Goal: Information Seeking & Learning: Learn about a topic

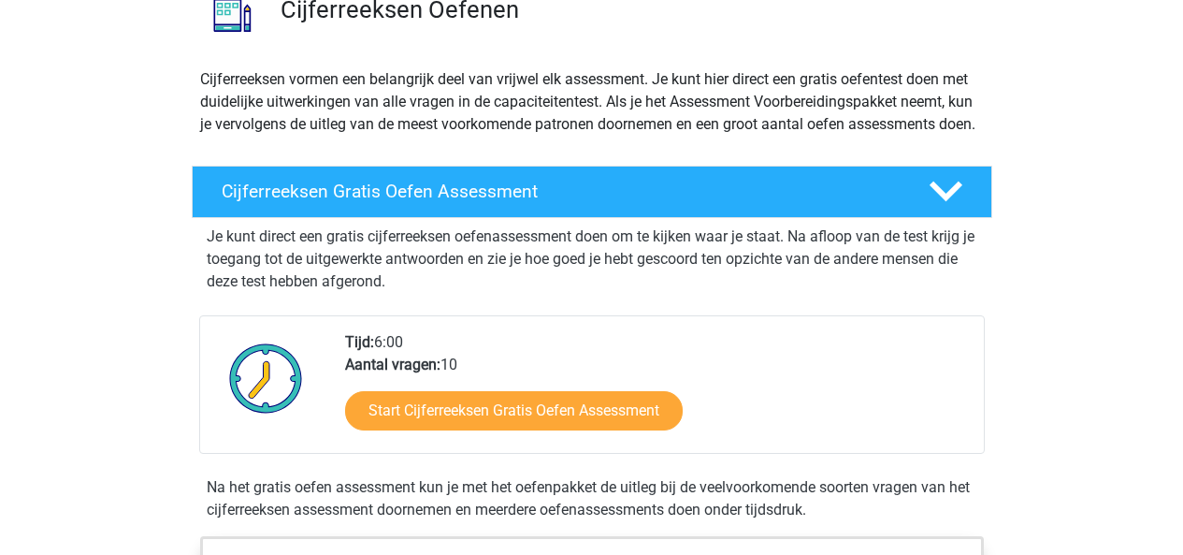
scroll to position [187, 0]
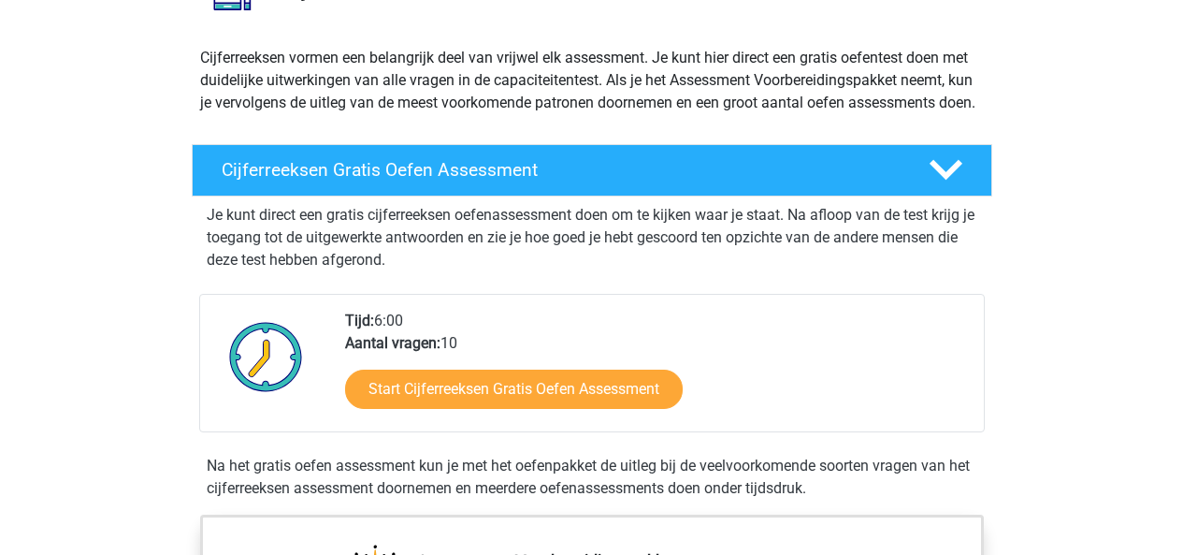
drag, startPoint x: 1015, startPoint y: 417, endPoint x: 1027, endPoint y: 416, distance: 12.2
click at [1027, 416] on div "Cijferreeksen Gratis Oefen Assessment Je kunt direct een gratis cijferreeksen o…" at bounding box center [592, 326] width 874 height 378
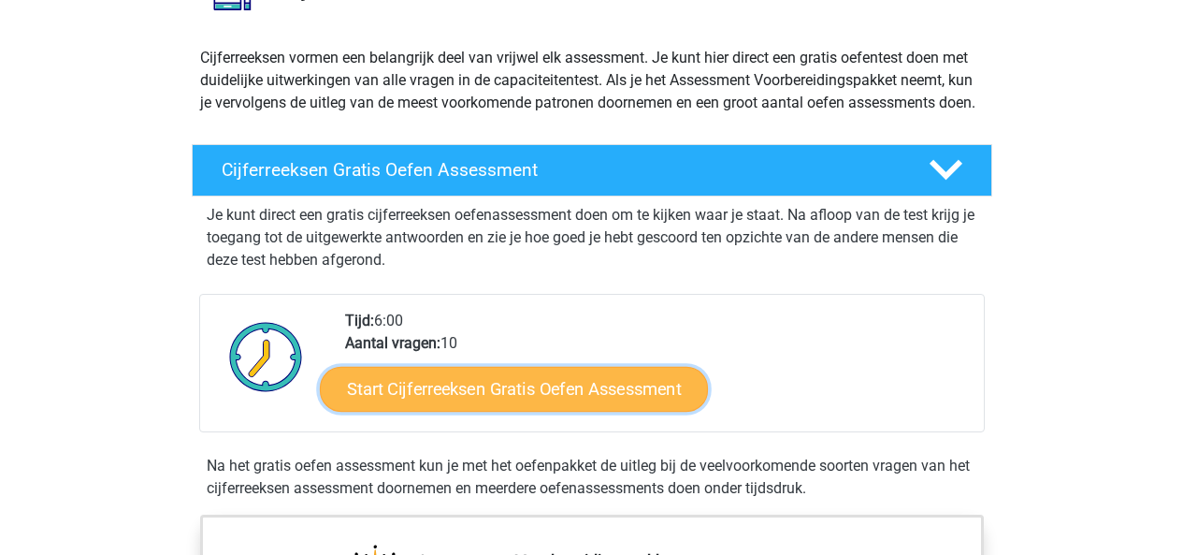
click at [524, 411] on link "Start Cijferreeksen Gratis Oefen Assessment" at bounding box center [514, 388] width 388 height 45
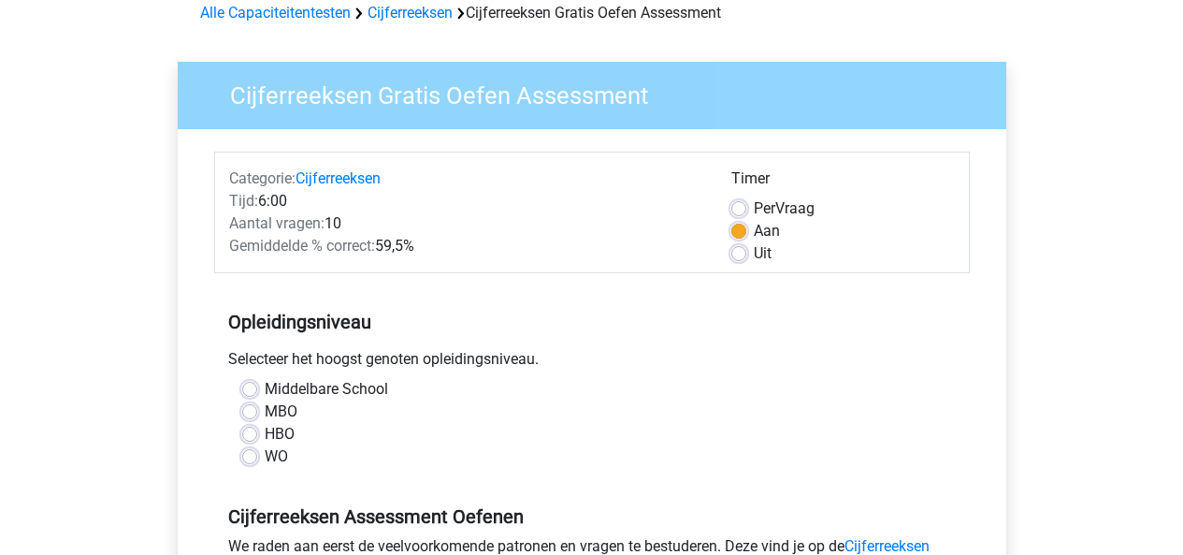
scroll to position [94, 0]
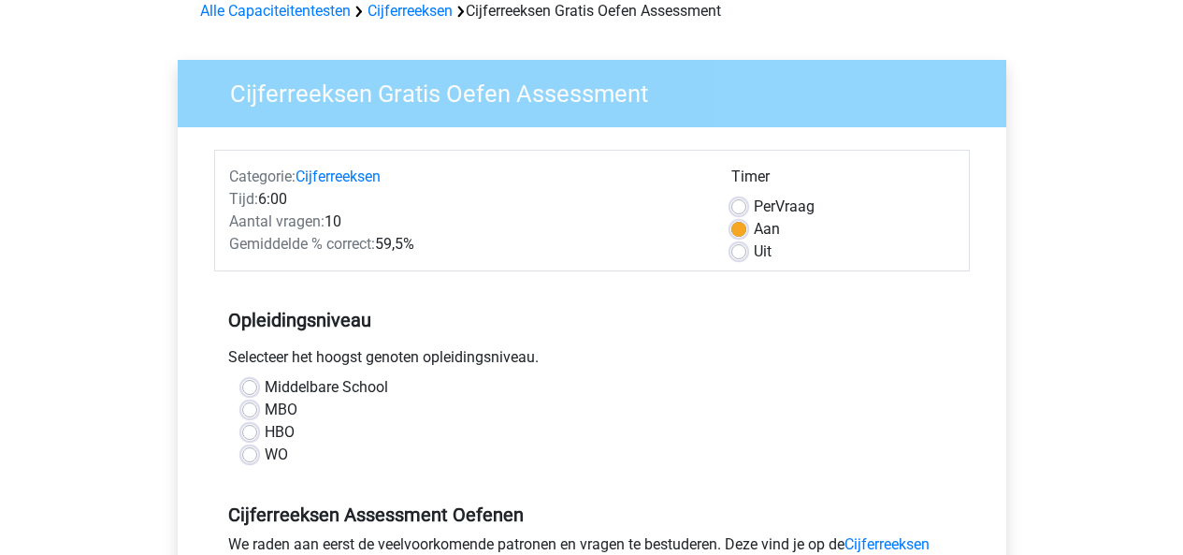
click at [265, 431] on label "HBO" at bounding box center [280, 432] width 30 height 22
click at [251, 431] on input "HBO" at bounding box center [249, 430] width 15 height 19
radio input "true"
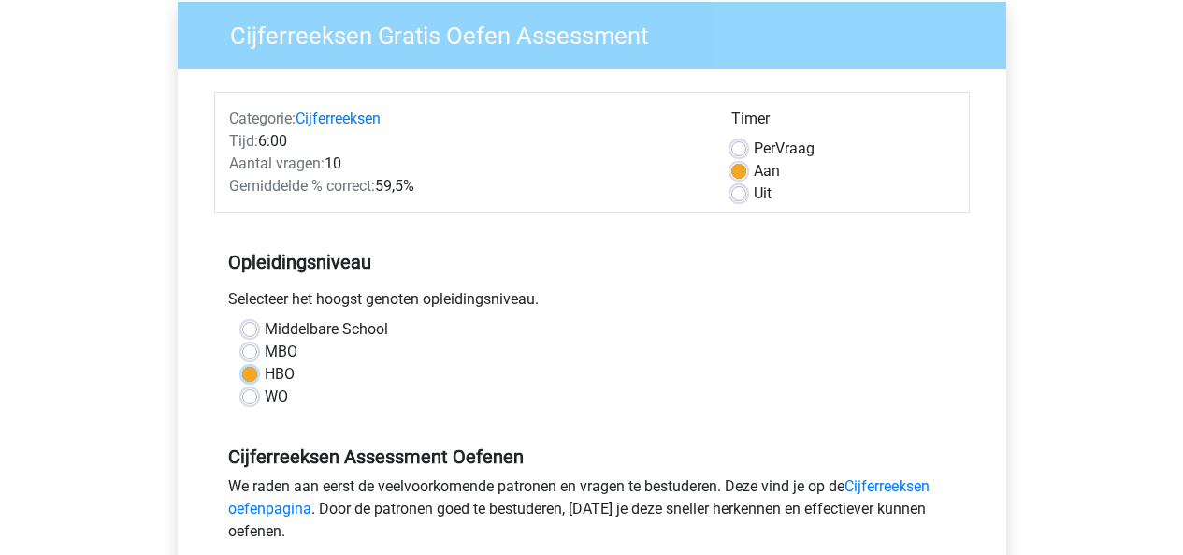
scroll to position [187, 0]
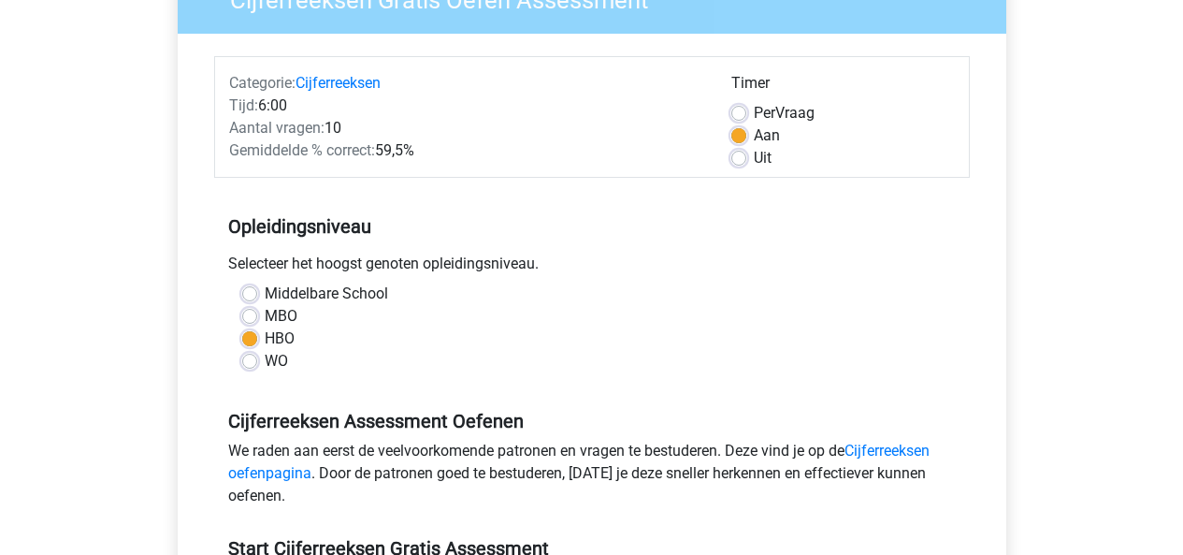
click at [754, 156] on label "Uit" at bounding box center [763, 158] width 18 height 22
click at [742, 156] on input "Uit" at bounding box center [739, 156] width 15 height 19
radio input "true"
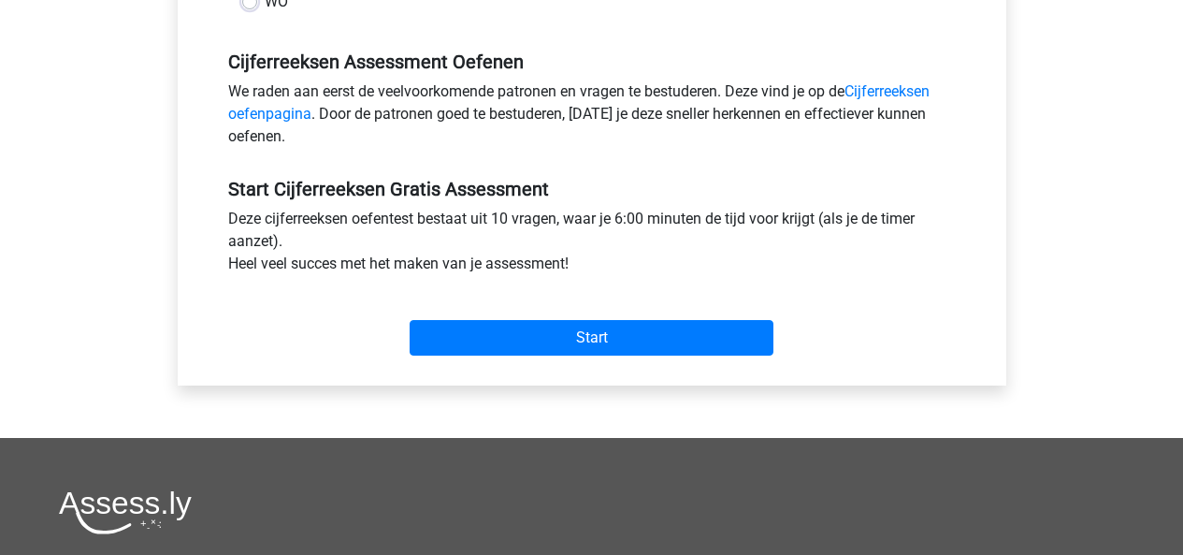
scroll to position [561, 0]
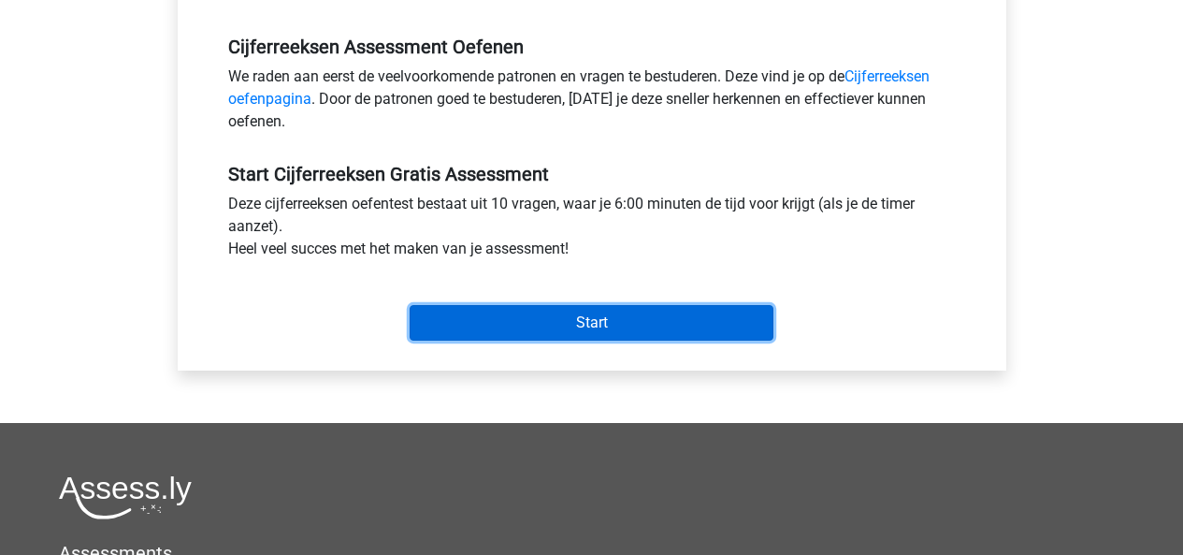
click at [588, 316] on input "Start" at bounding box center [592, 323] width 364 height 36
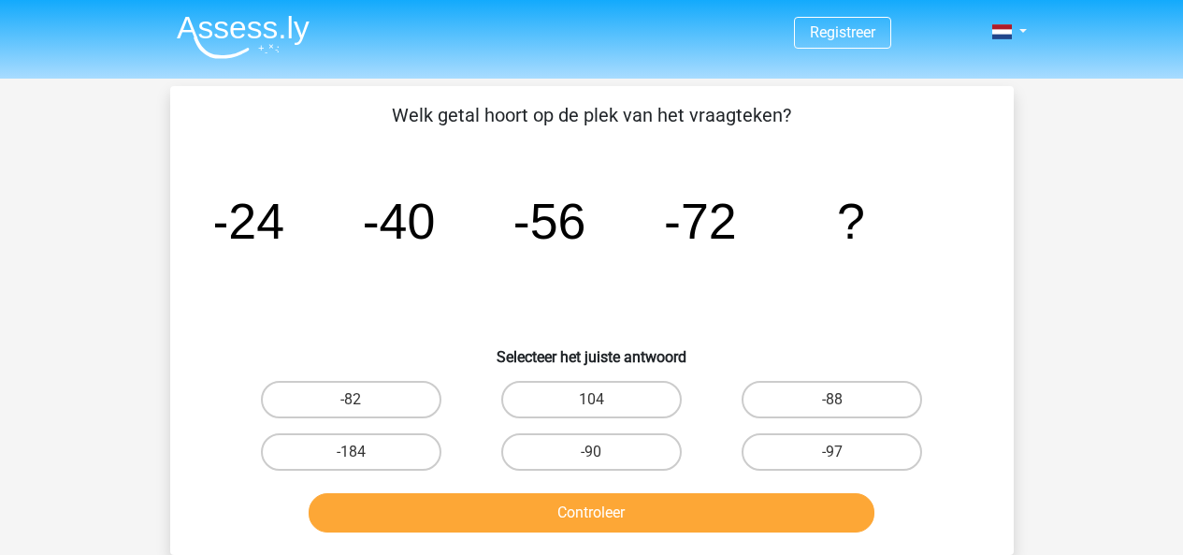
scroll to position [94, 0]
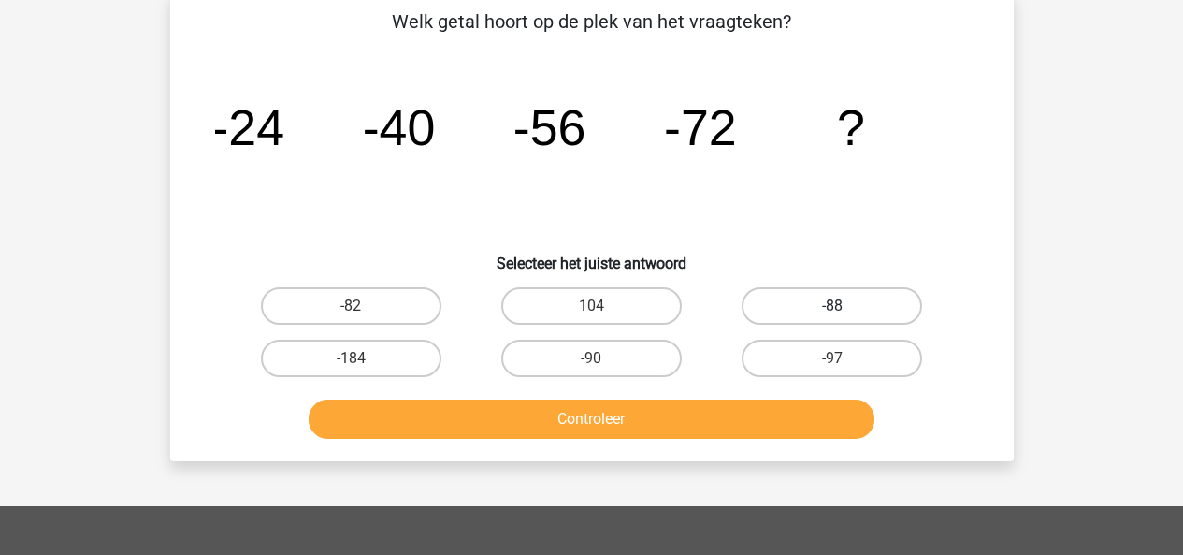
click at [840, 297] on label "-88" at bounding box center [832, 305] width 181 height 37
click at [840, 306] on input "-88" at bounding box center [839, 312] width 12 height 12
radio input "true"
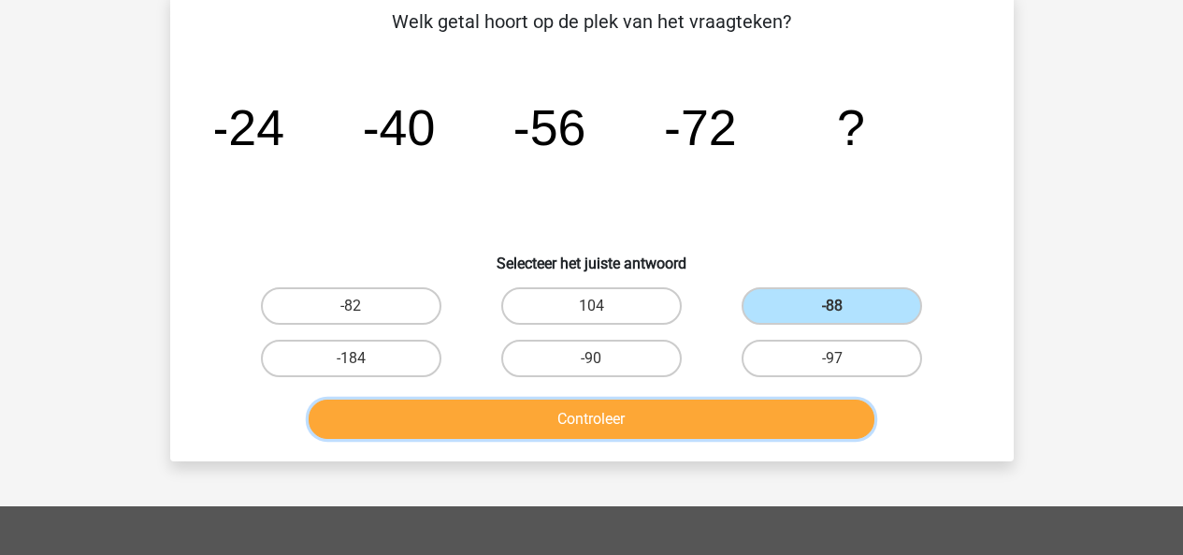
click at [682, 423] on button "Controleer" at bounding box center [592, 418] width 566 height 39
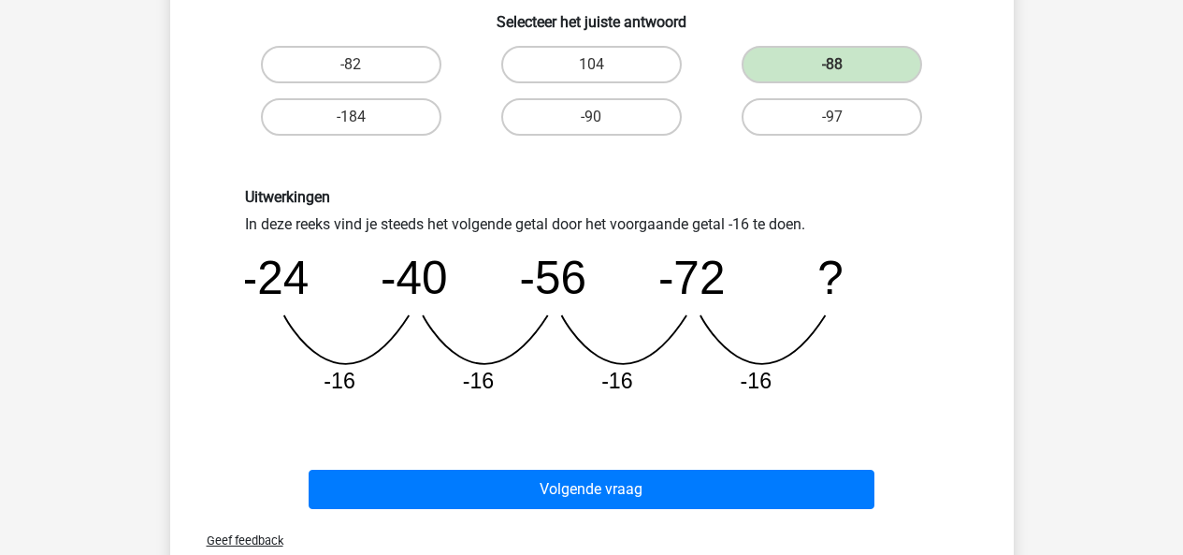
scroll to position [374, 0]
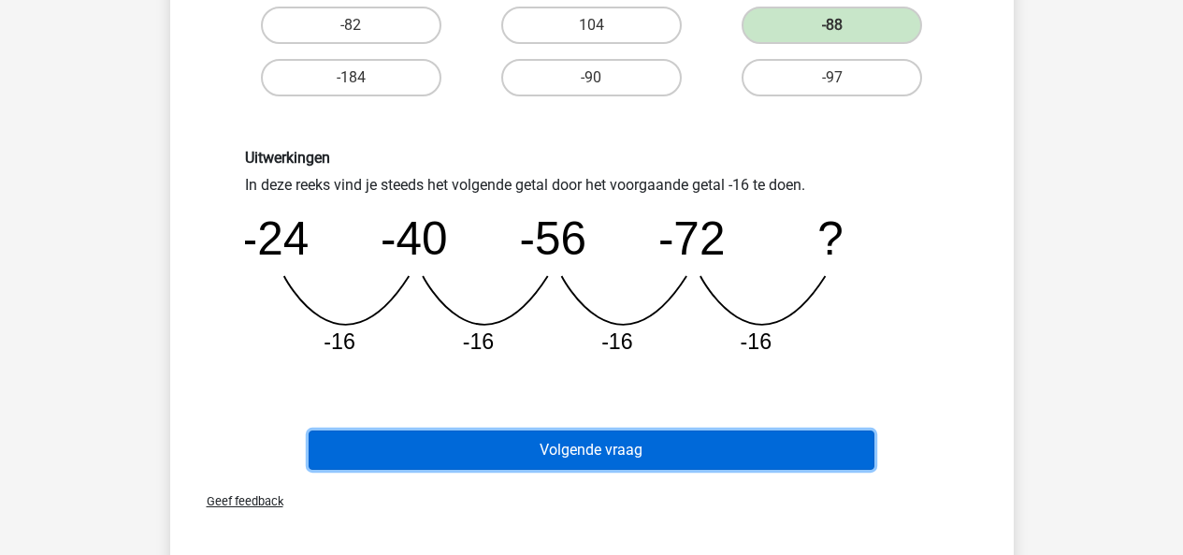
click at [600, 449] on button "Volgende vraag" at bounding box center [592, 449] width 566 height 39
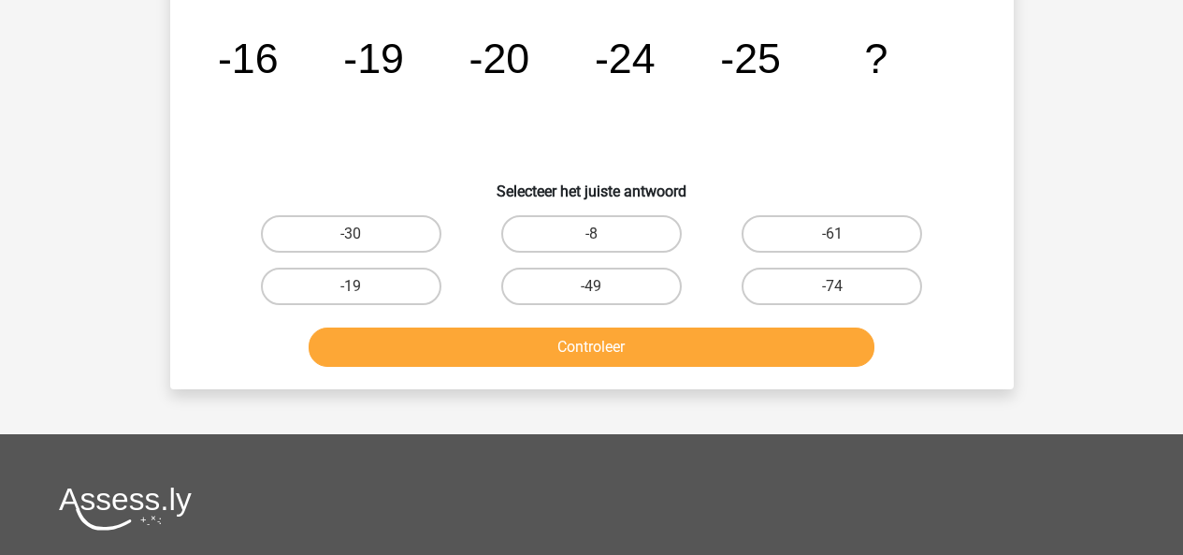
scroll to position [86, 0]
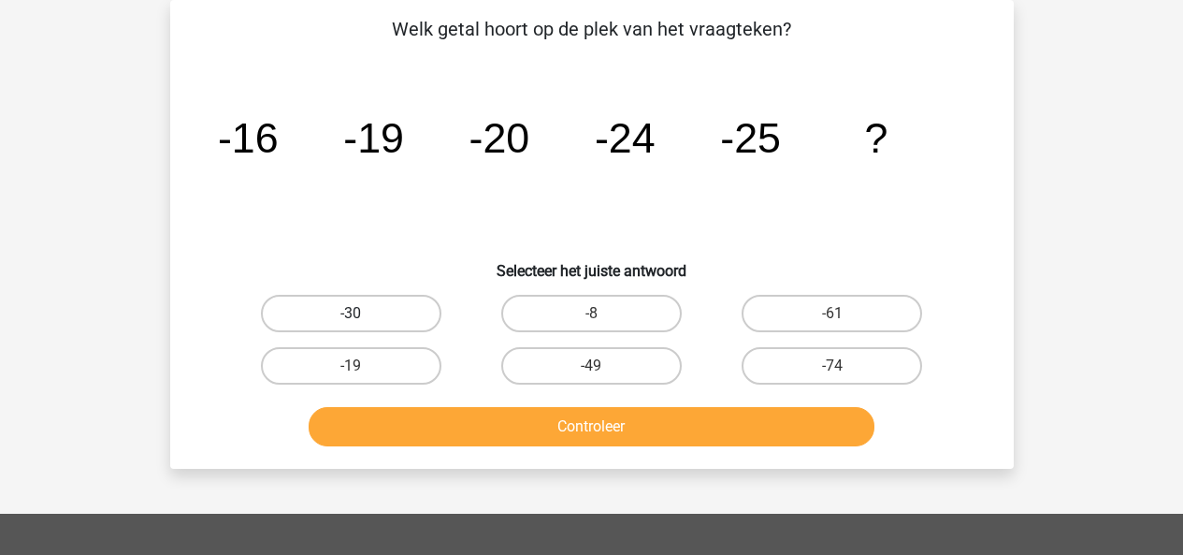
click at [389, 311] on label "-30" at bounding box center [351, 313] width 181 height 37
click at [363, 313] on input "-30" at bounding box center [357, 319] width 12 height 12
radio input "true"
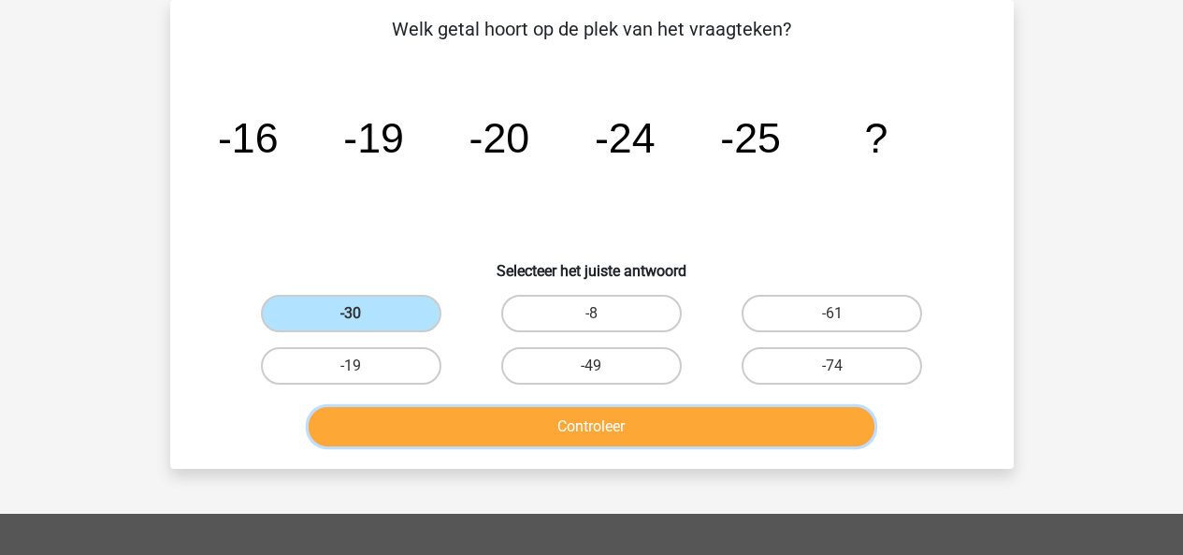
click at [663, 435] on button "Controleer" at bounding box center [592, 426] width 566 height 39
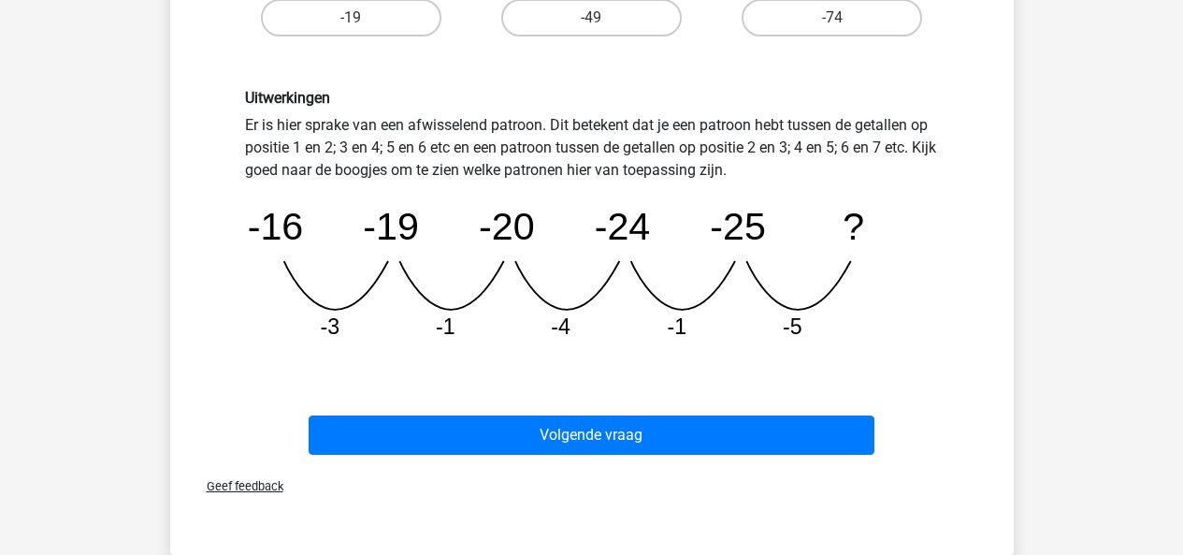
scroll to position [460, 0]
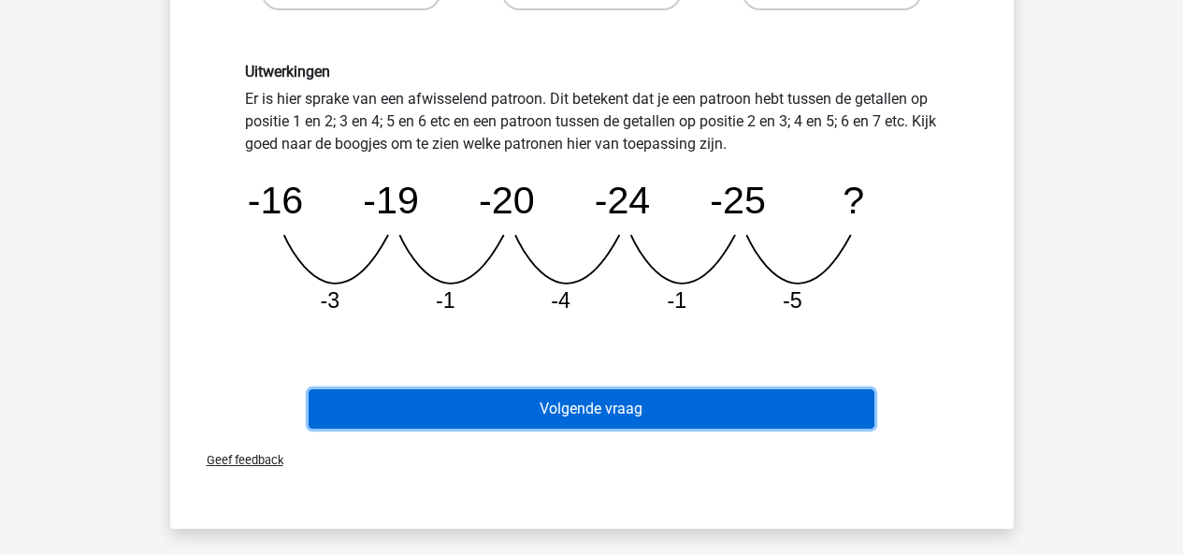
click at [626, 411] on button "Volgende vraag" at bounding box center [592, 408] width 566 height 39
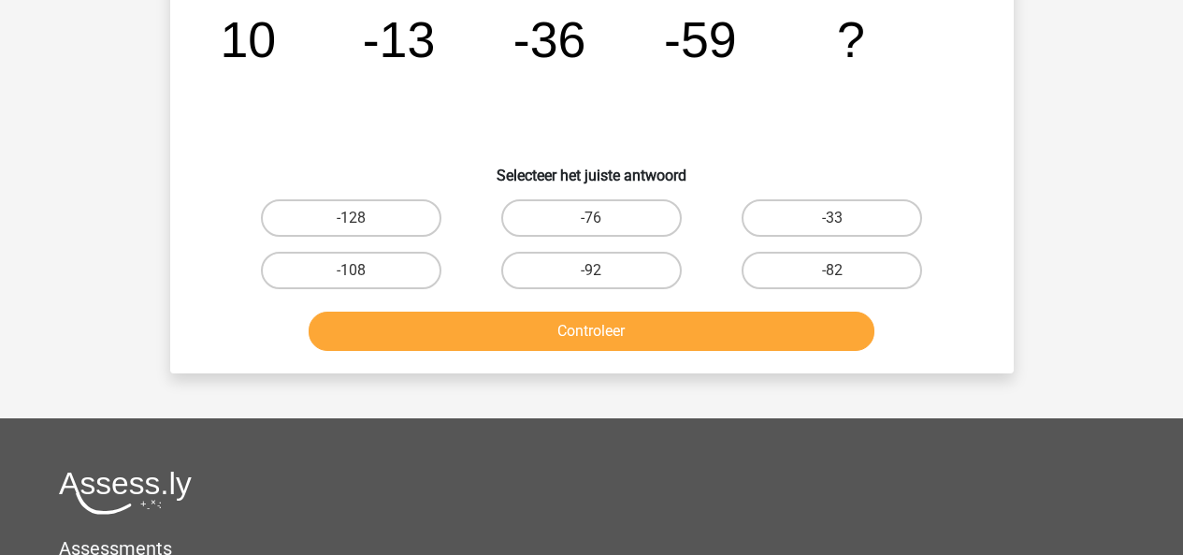
scroll to position [86, 0]
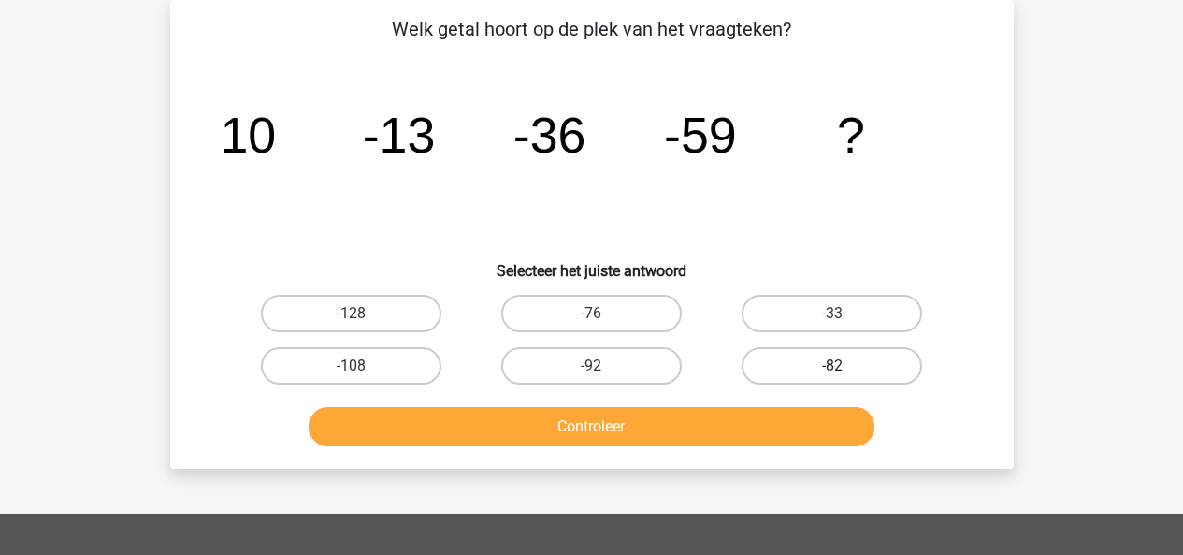
click at [864, 363] on label "-82" at bounding box center [832, 365] width 181 height 37
click at [845, 366] on input "-82" at bounding box center [839, 372] width 12 height 12
radio input "true"
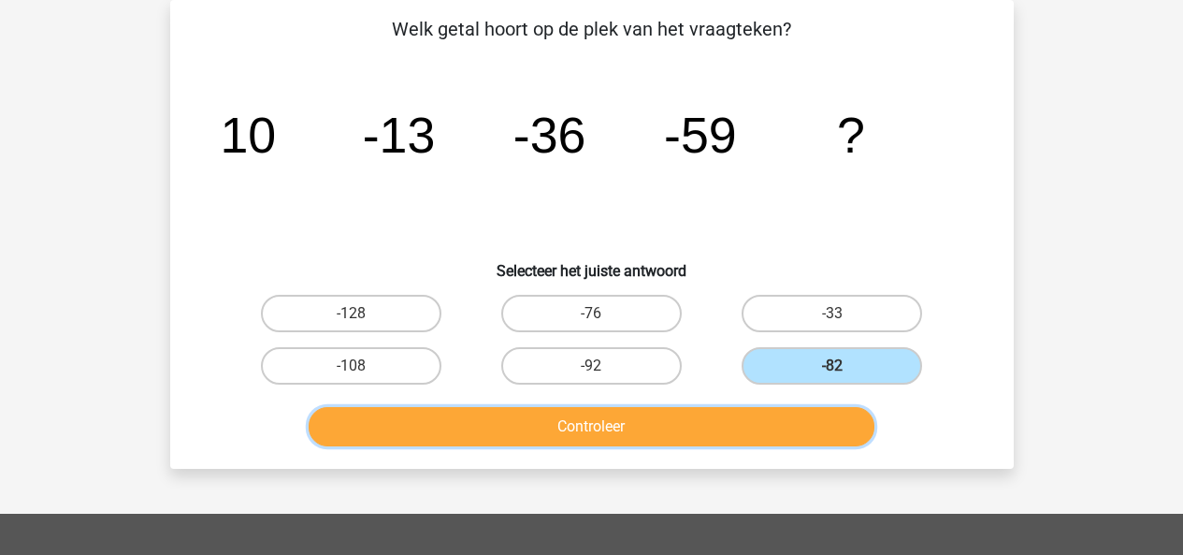
click at [815, 431] on button "Controleer" at bounding box center [592, 426] width 566 height 39
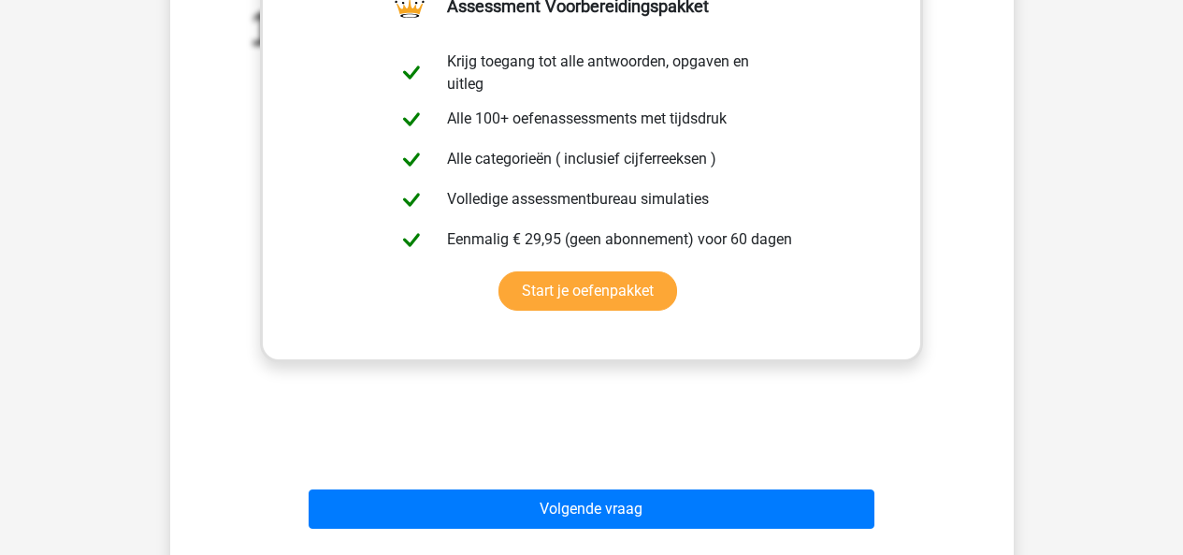
scroll to position [647, 0]
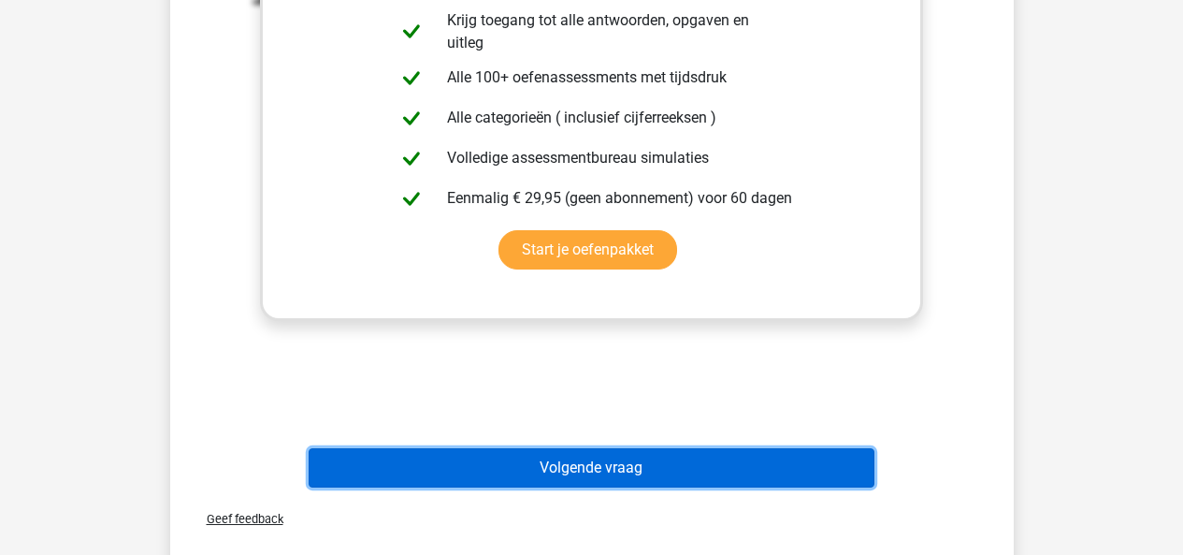
click at [627, 471] on button "Volgende vraag" at bounding box center [592, 467] width 566 height 39
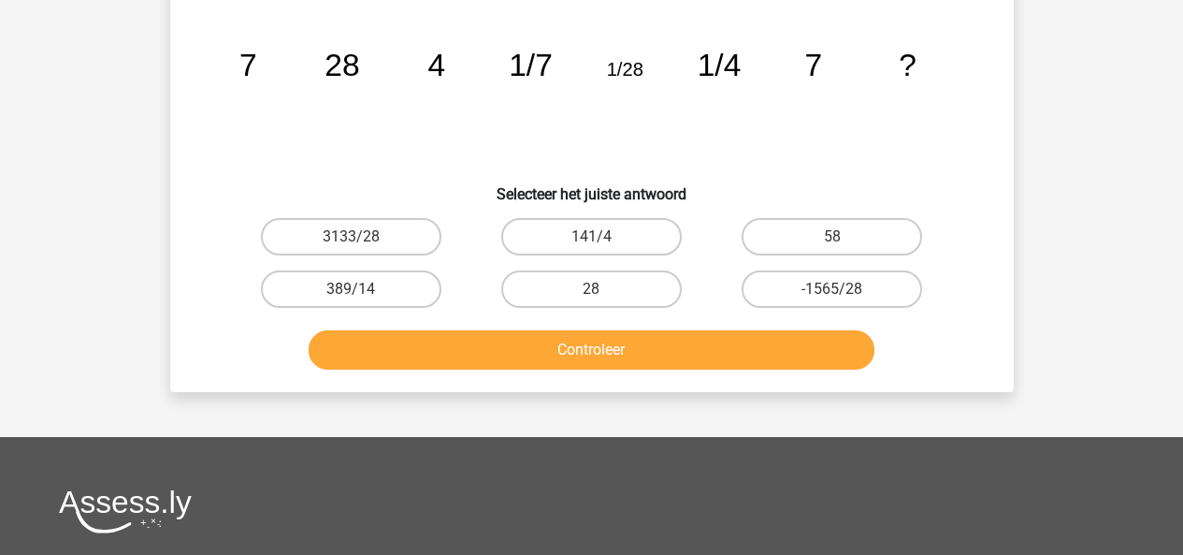
scroll to position [86, 0]
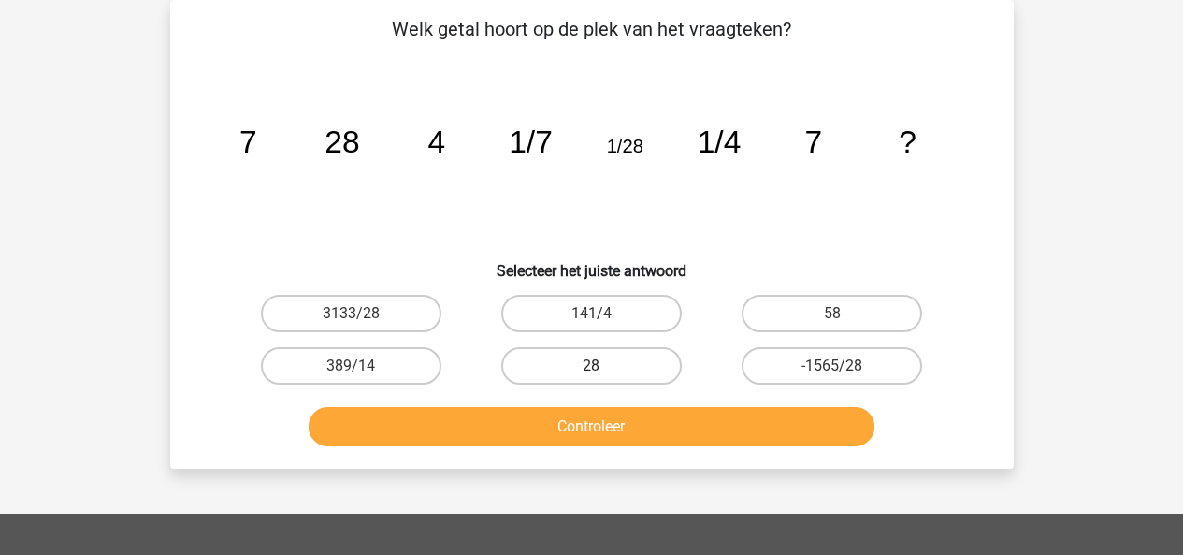
click at [600, 362] on label "28" at bounding box center [591, 365] width 181 height 37
click at [600, 366] on input "28" at bounding box center [597, 372] width 12 height 12
radio input "true"
click at [601, 422] on button "Controleer" at bounding box center [592, 426] width 566 height 39
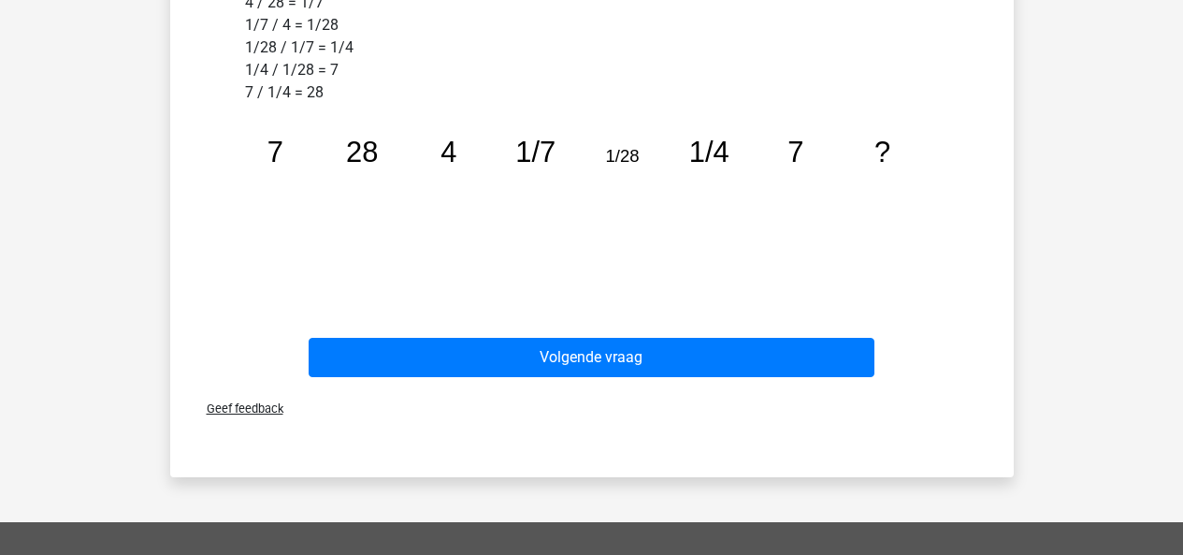
scroll to position [647, 0]
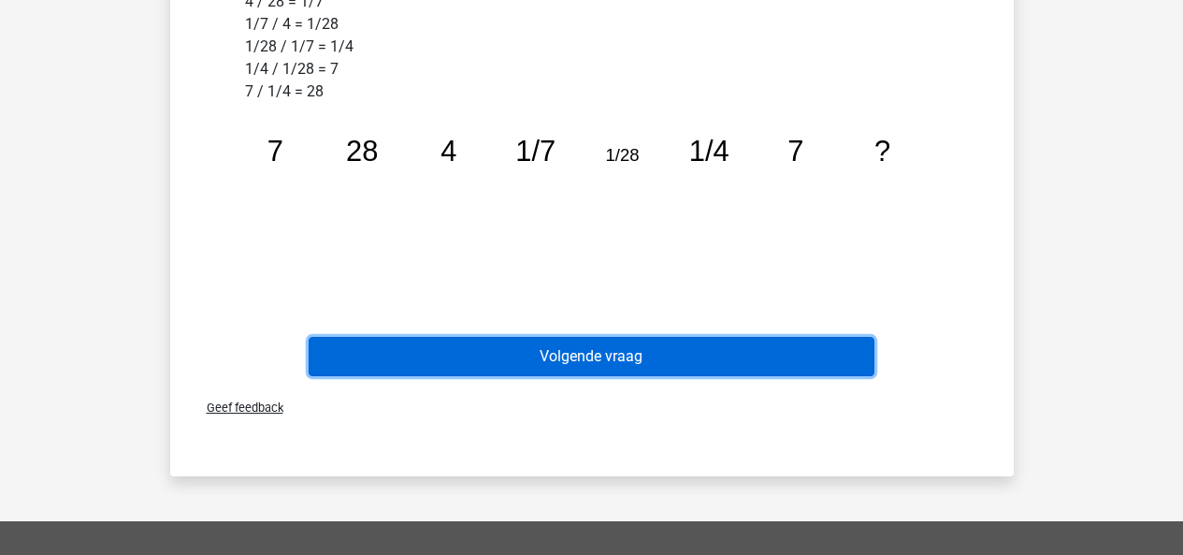
click at [595, 355] on button "Volgende vraag" at bounding box center [592, 356] width 566 height 39
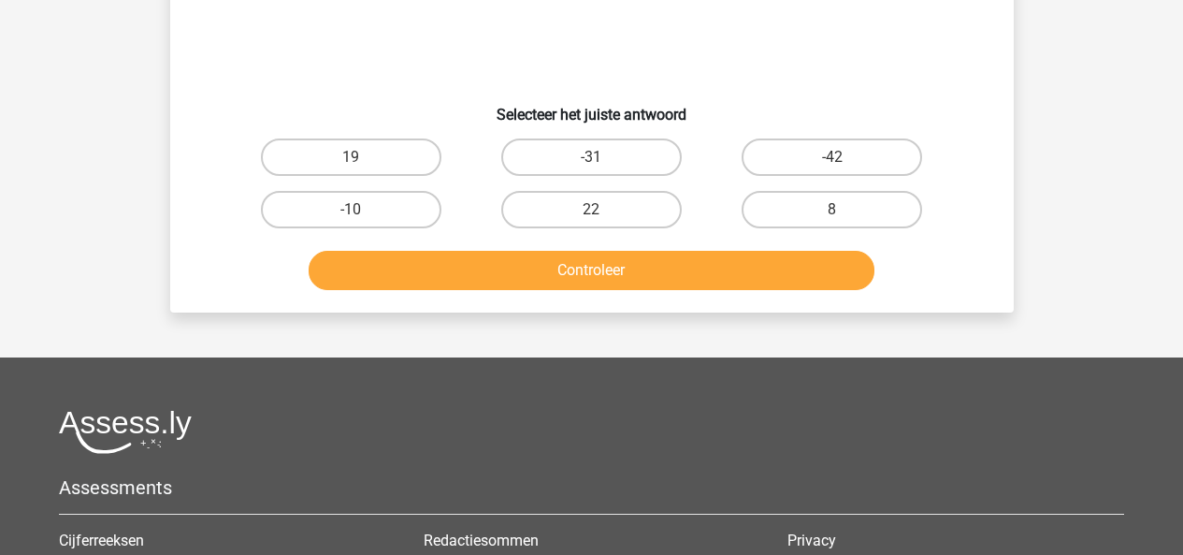
scroll to position [86, 0]
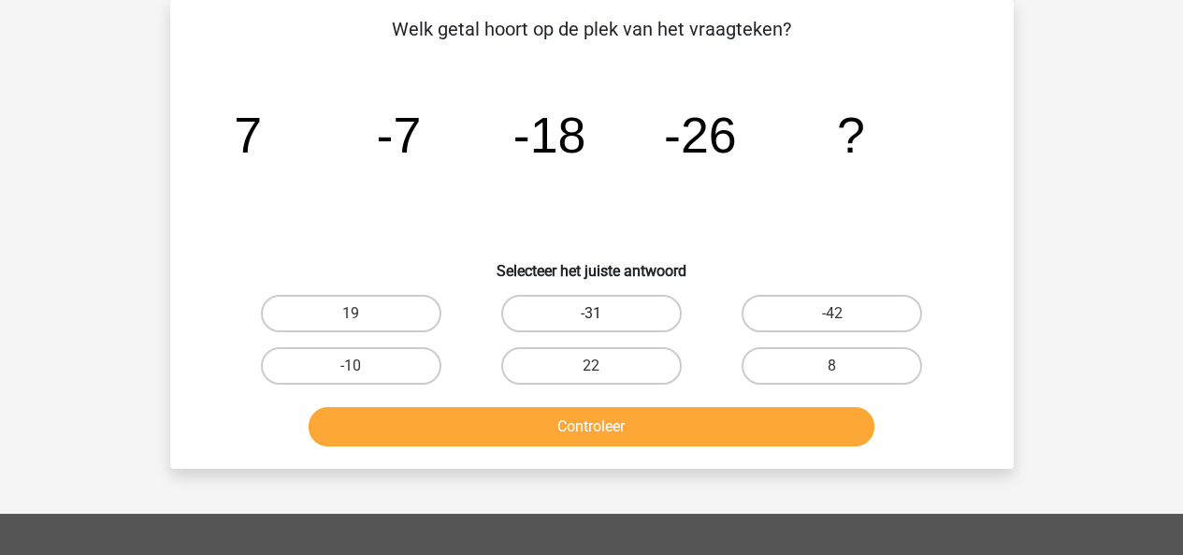
click at [580, 305] on label "-31" at bounding box center [591, 313] width 181 height 37
click at [591, 313] on input "-31" at bounding box center [597, 319] width 12 height 12
radio input "true"
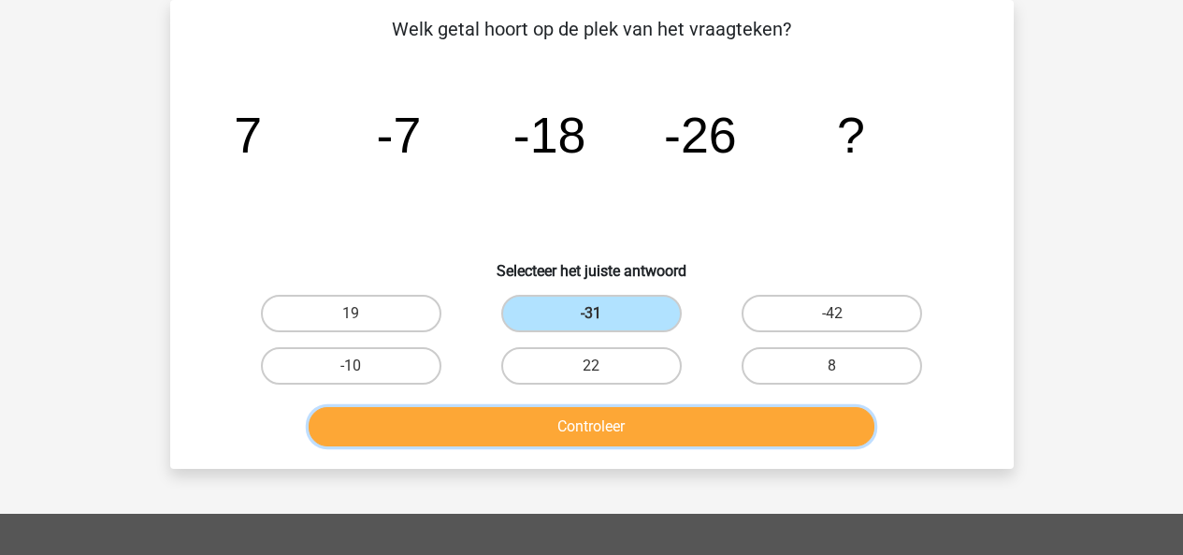
click at [581, 428] on button "Controleer" at bounding box center [592, 426] width 566 height 39
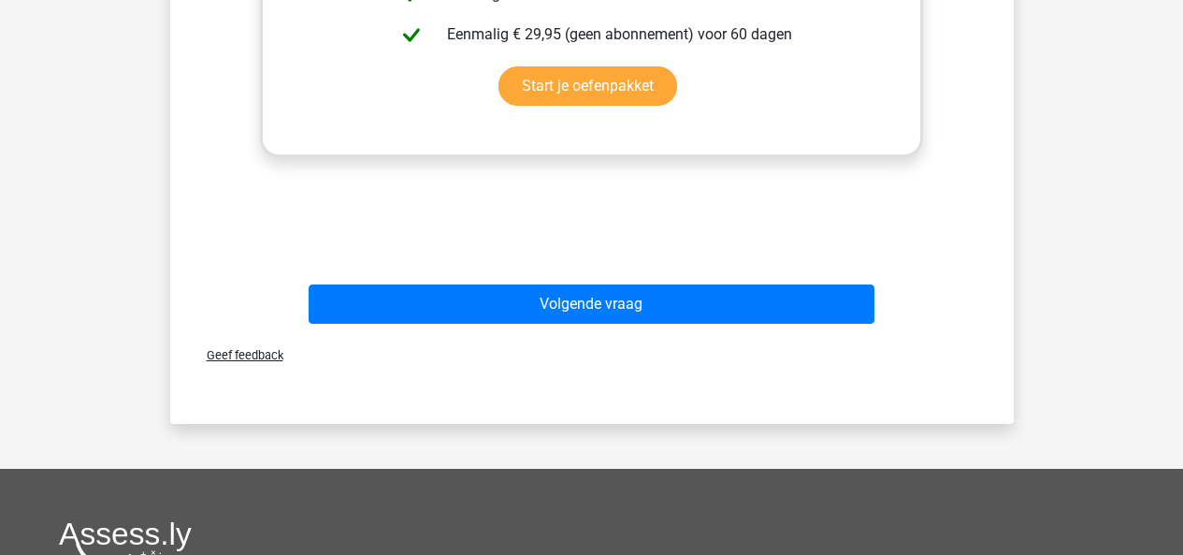
scroll to position [834, 0]
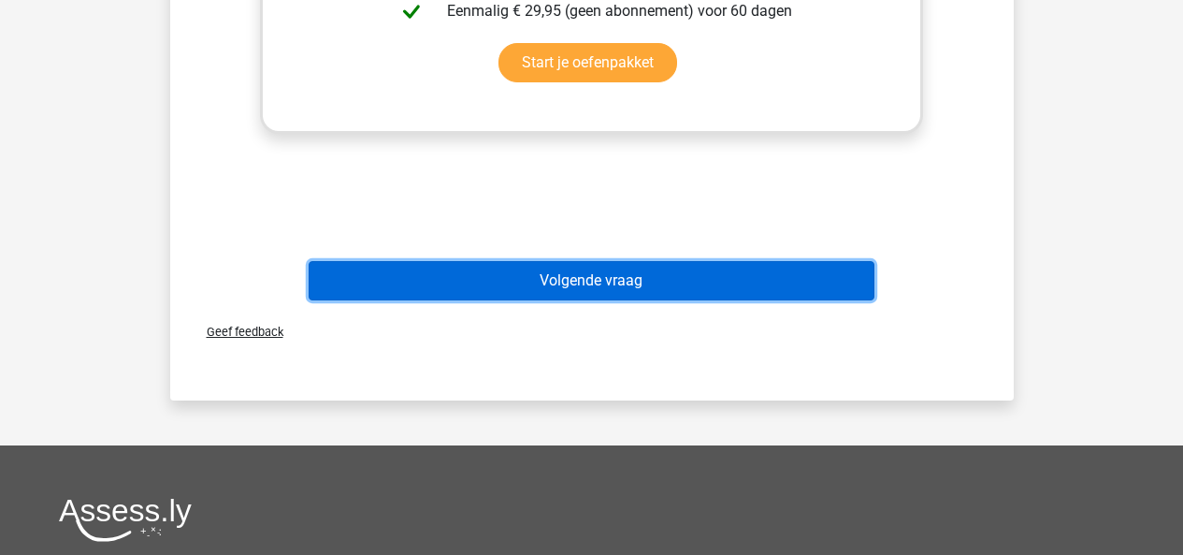
click at [597, 283] on button "Volgende vraag" at bounding box center [592, 280] width 566 height 39
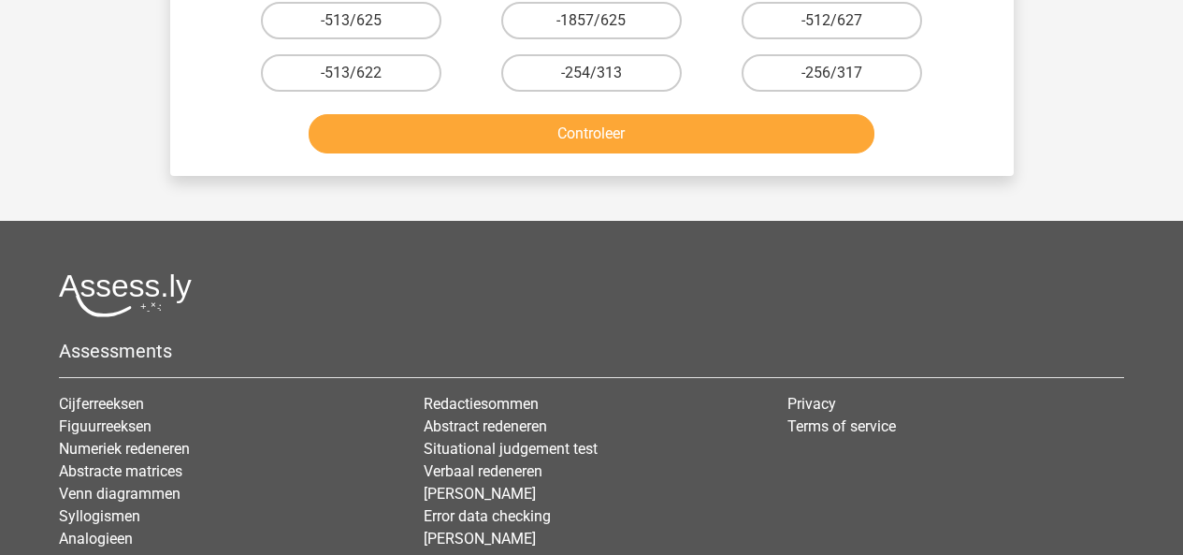
scroll to position [86, 0]
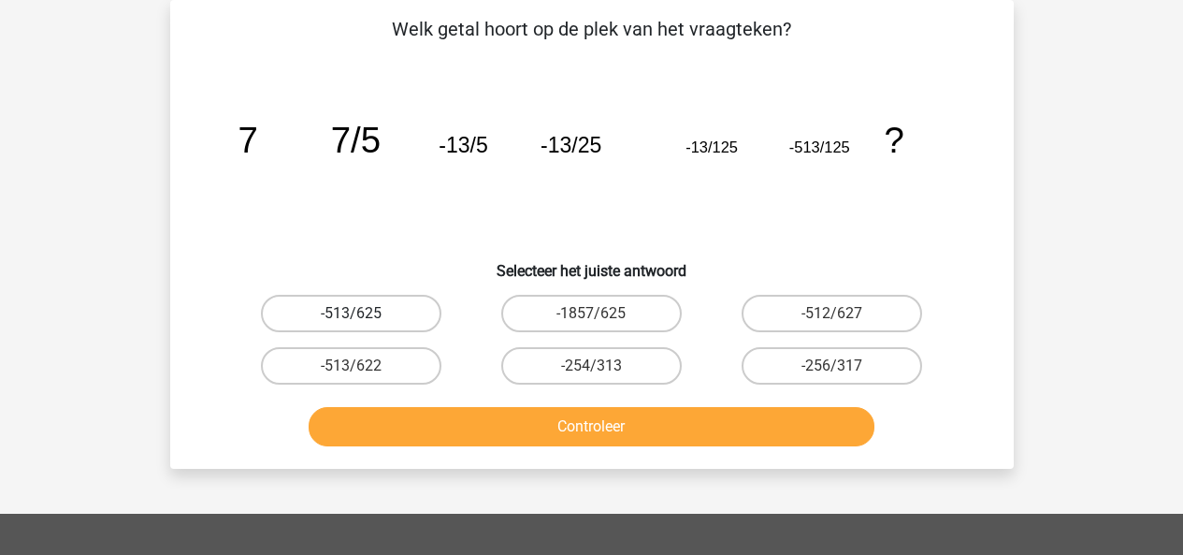
click at [365, 305] on label "-513/625" at bounding box center [351, 313] width 181 height 37
click at [363, 313] on input "-513/625" at bounding box center [357, 319] width 12 height 12
radio input "true"
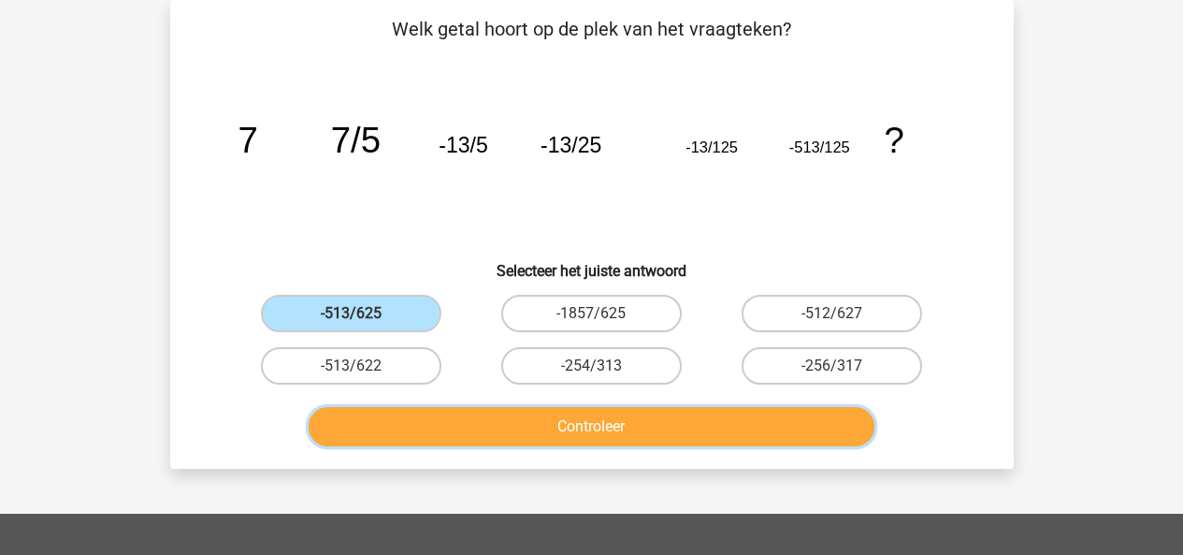
click at [593, 425] on button "Controleer" at bounding box center [592, 426] width 566 height 39
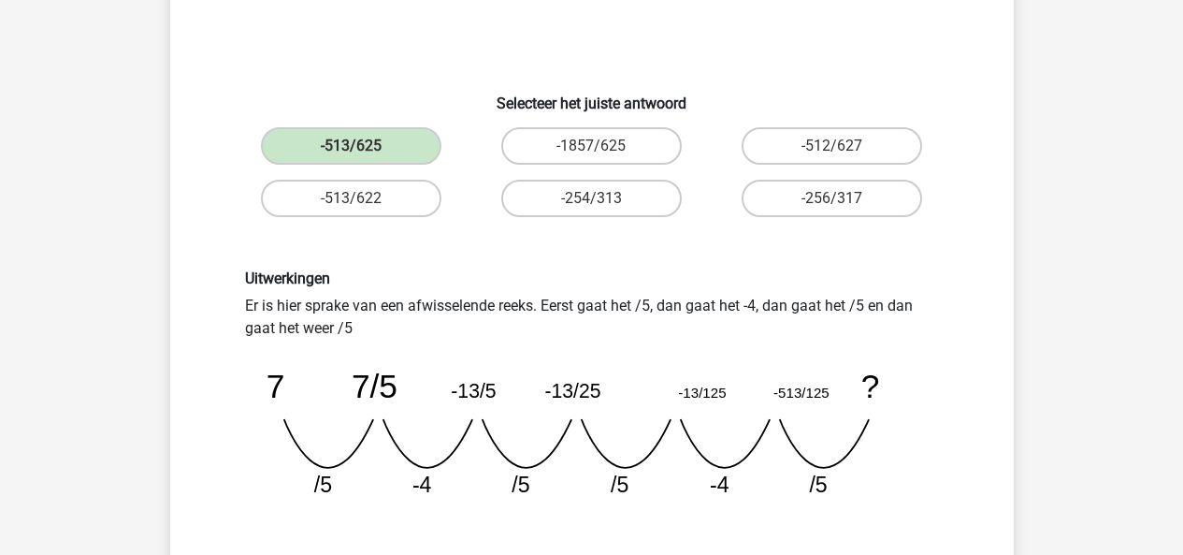
scroll to position [367, 0]
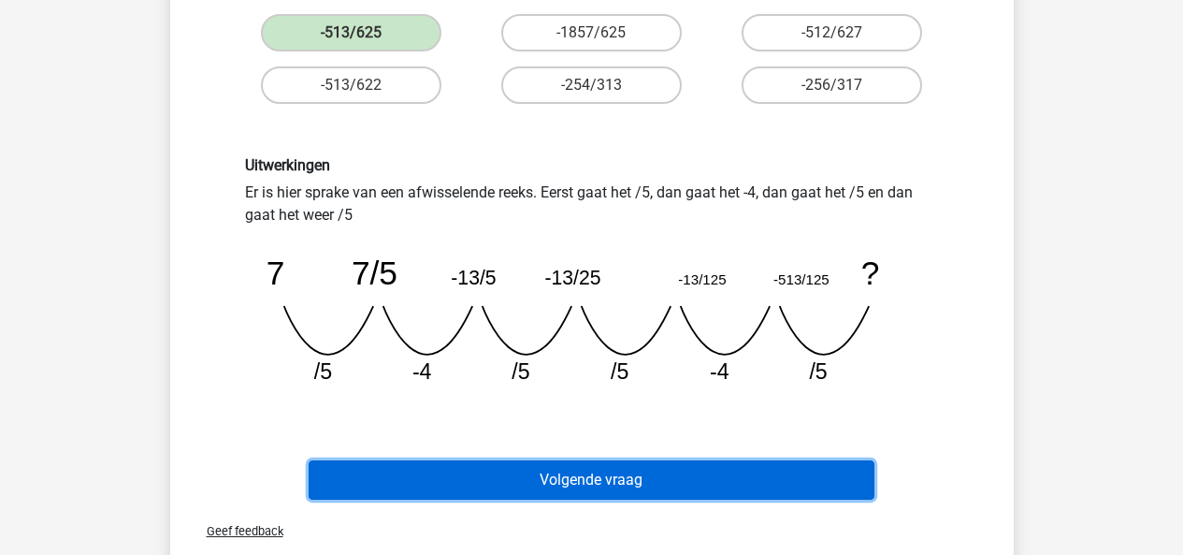
click at [560, 480] on button "Volgende vraag" at bounding box center [592, 479] width 566 height 39
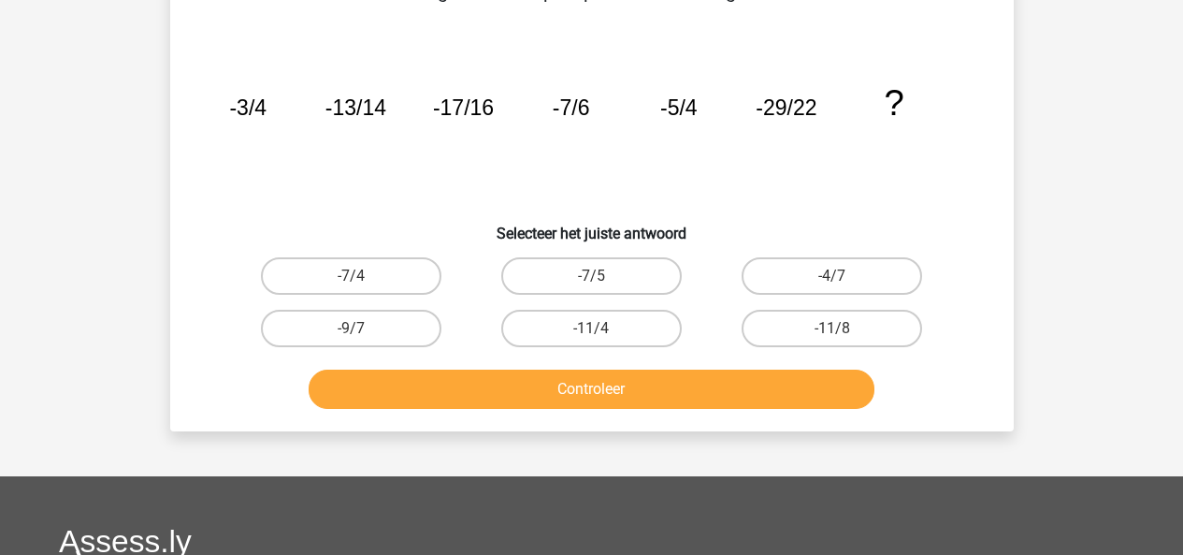
scroll to position [86, 0]
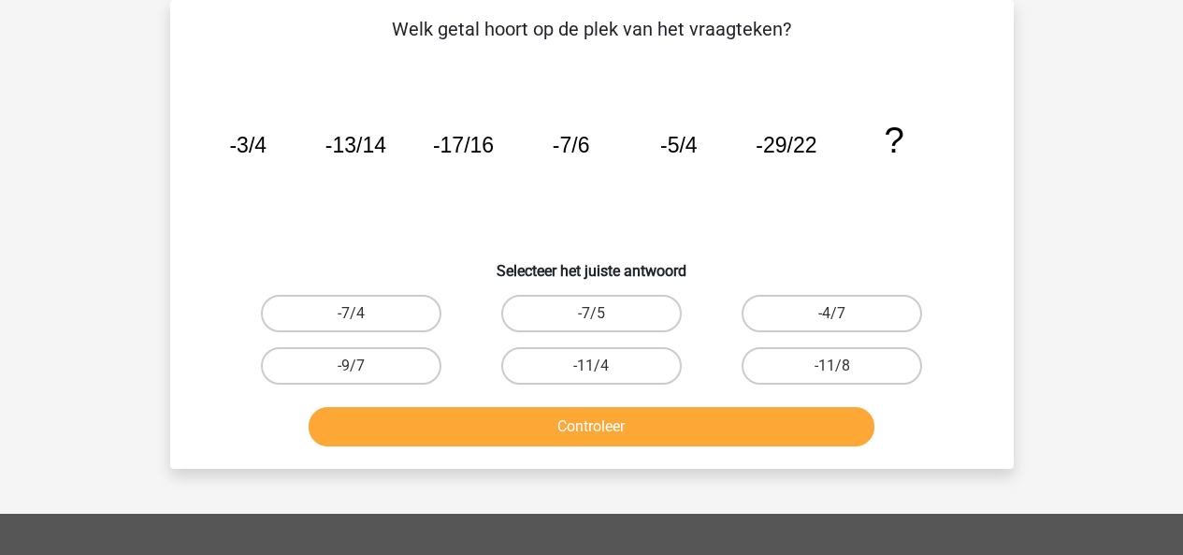
drag, startPoint x: 1131, startPoint y: 325, endPoint x: 1168, endPoint y: 316, distance: 38.4
click at [1168, 316] on div "Registreer Nederlands English" at bounding box center [591, 461] width 1183 height 1094
click at [592, 370] on input "-11/4" at bounding box center [597, 372] width 12 height 12
radio input "true"
click at [603, 366] on input "-11/4" at bounding box center [597, 372] width 12 height 12
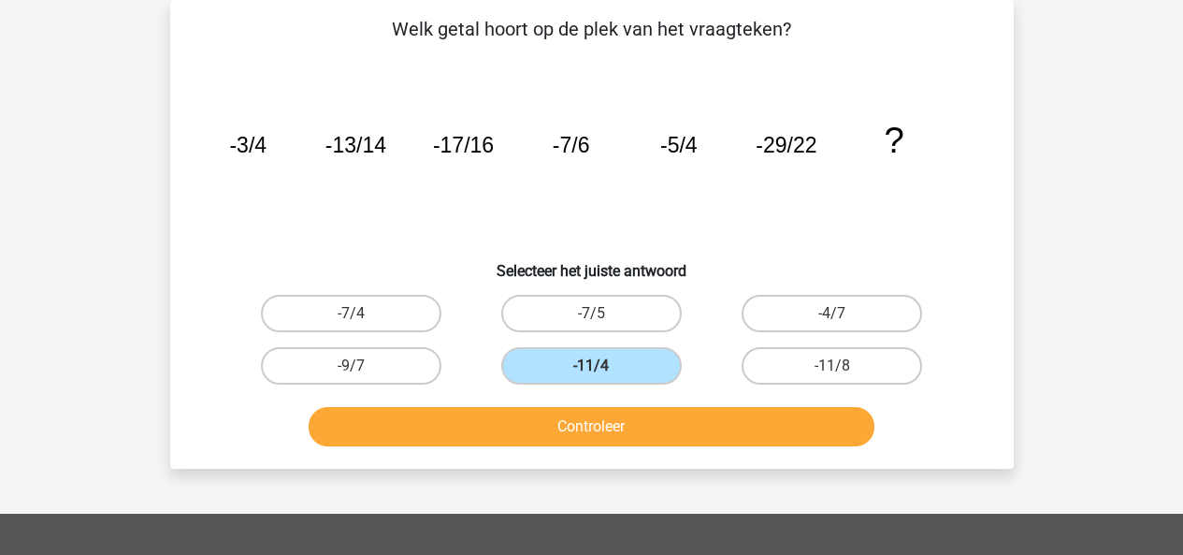
click at [625, 356] on label "-11/4" at bounding box center [591, 365] width 181 height 37
click at [603, 366] on input "-11/4" at bounding box center [597, 372] width 12 height 12
click at [627, 363] on label "-11/4" at bounding box center [591, 365] width 181 height 37
click at [603, 366] on input "-11/4" at bounding box center [597, 372] width 12 height 12
click at [556, 309] on label "-7/5" at bounding box center [591, 313] width 181 height 37
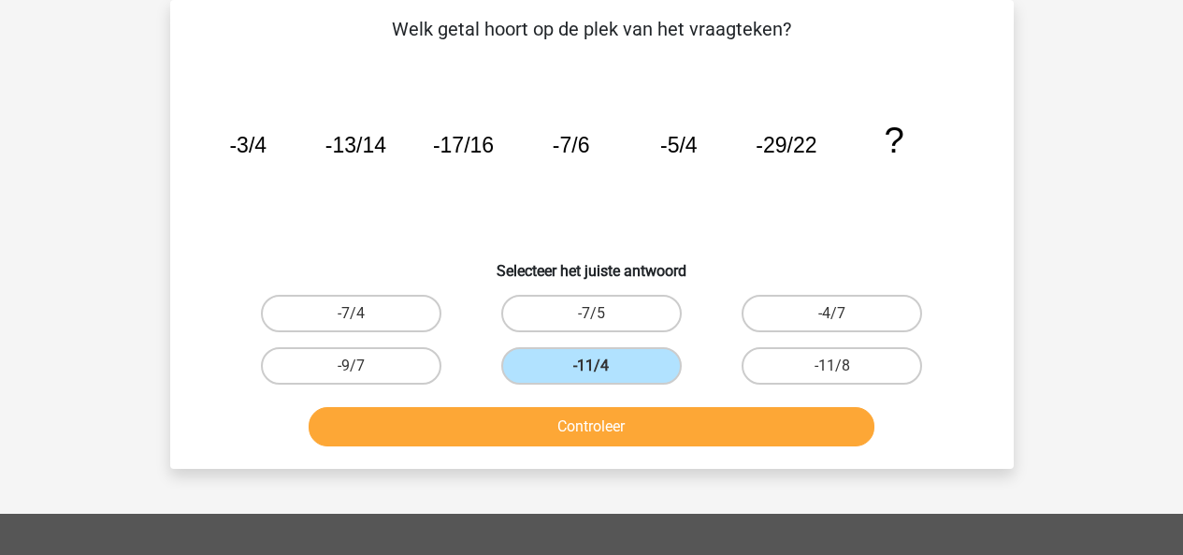
click at [591, 313] on input "-7/5" at bounding box center [597, 319] width 12 height 12
radio input "true"
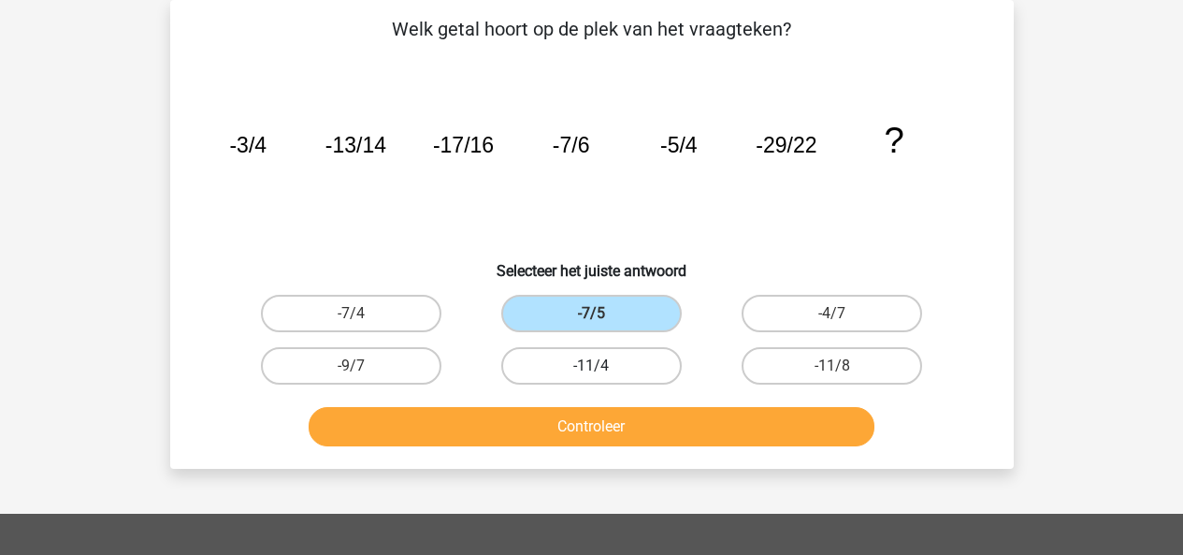
click at [582, 372] on label "-11/4" at bounding box center [591, 365] width 181 height 37
click at [591, 372] on input "-11/4" at bounding box center [597, 372] width 12 height 12
radio input "true"
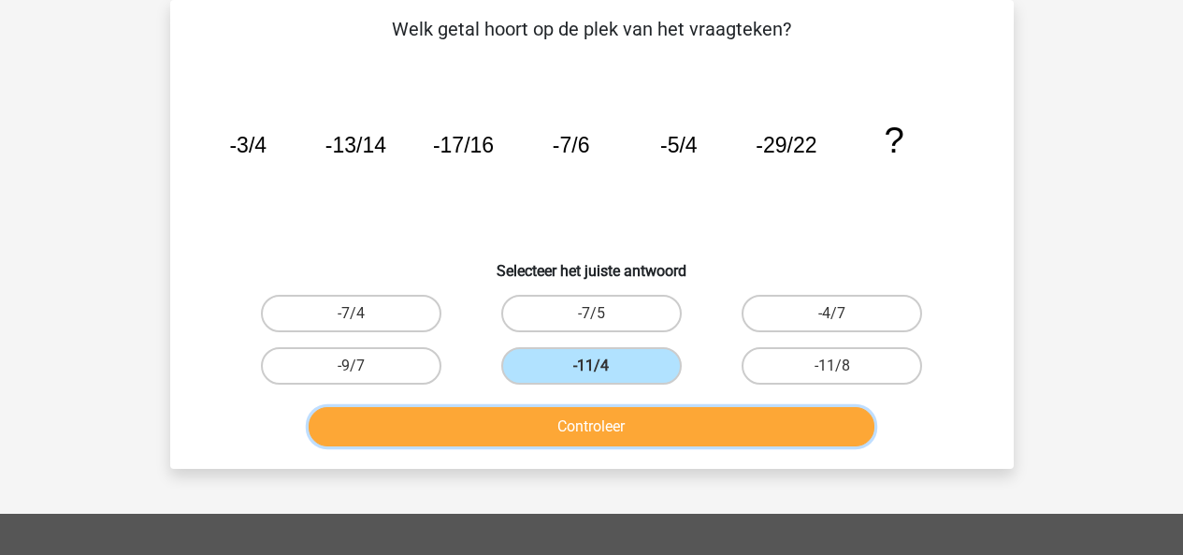
click at [620, 419] on button "Controleer" at bounding box center [592, 426] width 566 height 39
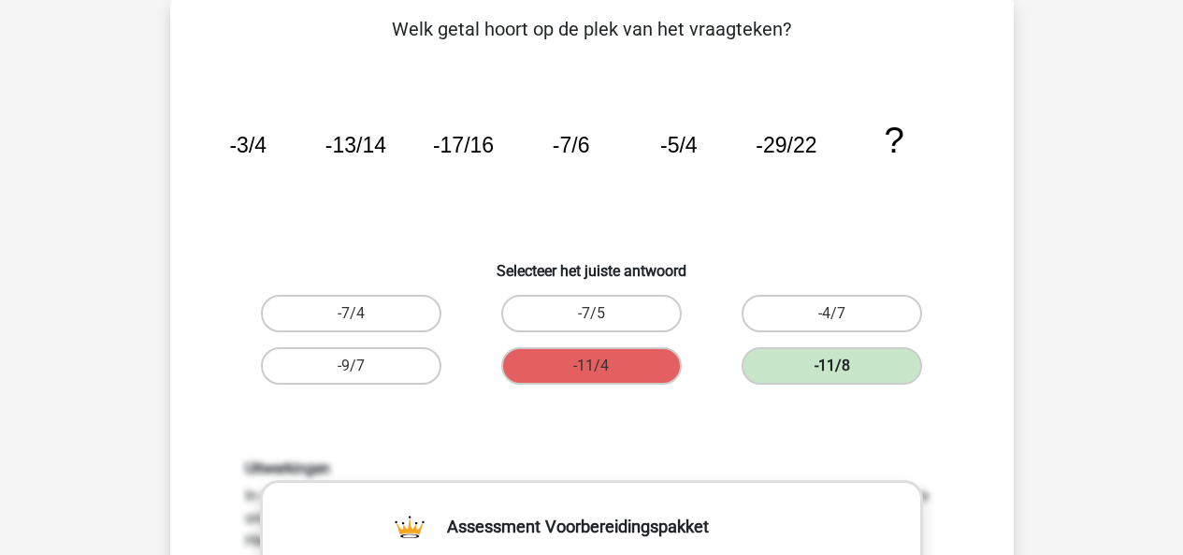
click at [828, 371] on label "-11/8" at bounding box center [832, 365] width 181 height 37
click at [800, 374] on label "-11/8" at bounding box center [832, 365] width 181 height 37
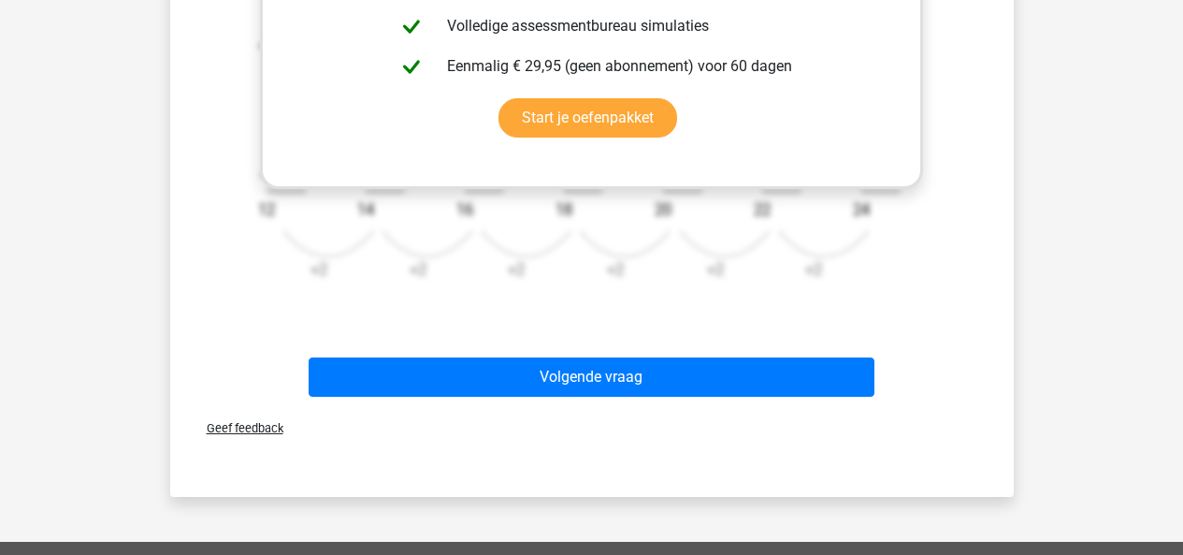
click at [862, 297] on icon "image/svg+xml -3/4 -13/14 -17/16 -7/6 -5/4 -29/22 ? -4 +2 -9 12 -4 +2 -13 14 -4…" at bounding box center [592, 145] width 694 height 304
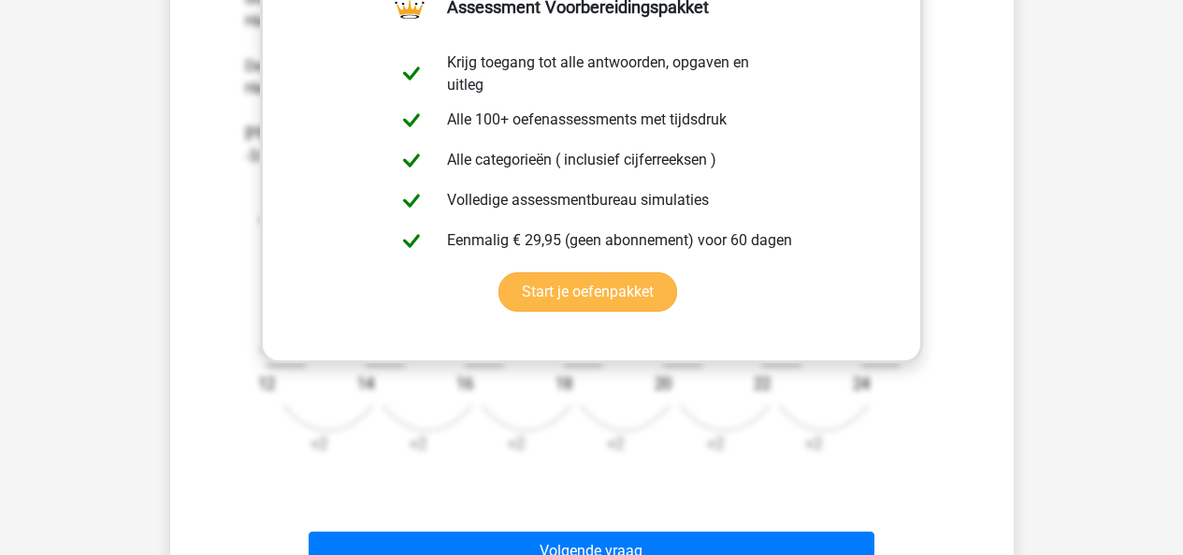
scroll to position [542, 0]
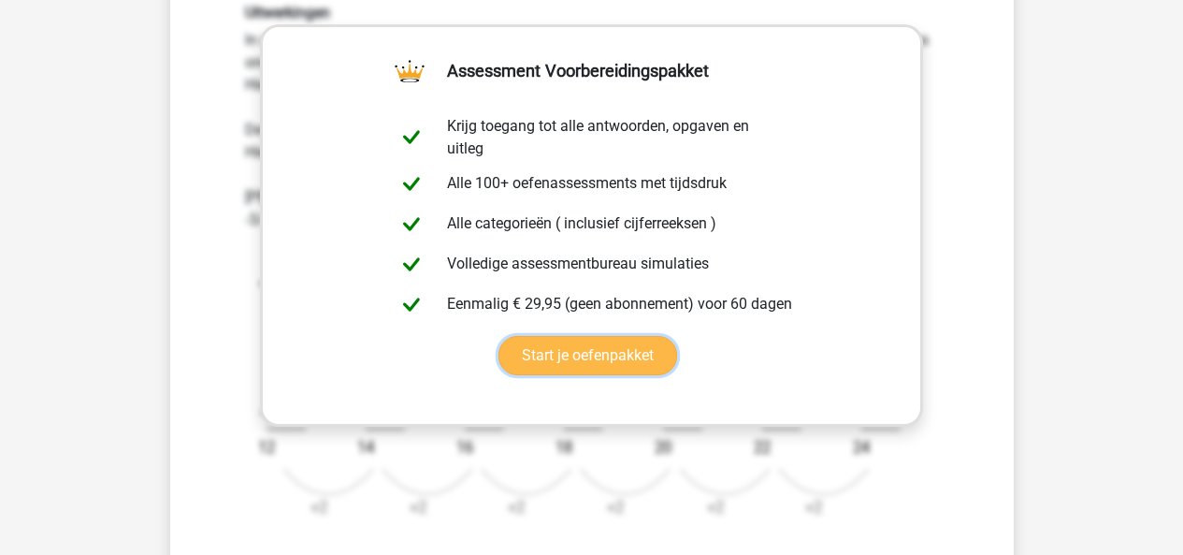
click at [677, 366] on link "Start je oefenpakket" at bounding box center [588, 355] width 179 height 39
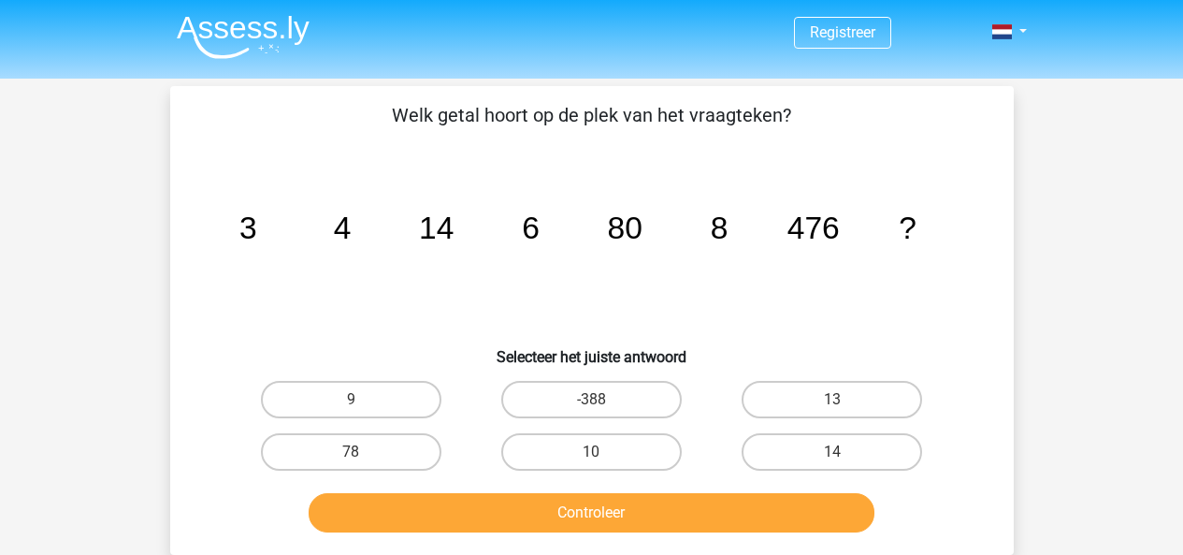
click at [601, 460] on input "10" at bounding box center [597, 458] width 12 height 12
radio input "true"
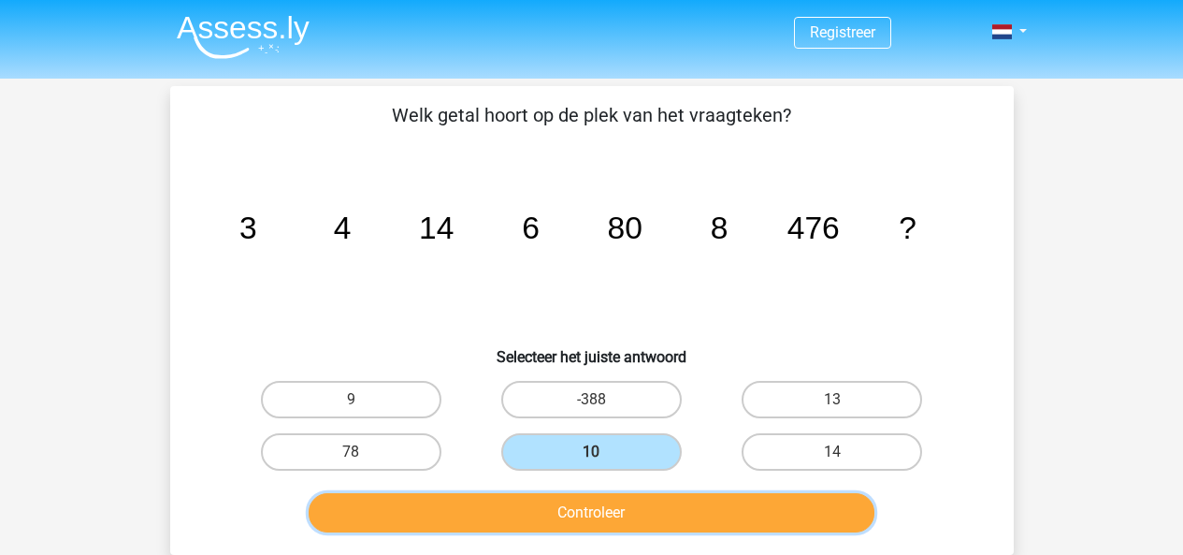
click at [634, 519] on button "Controleer" at bounding box center [592, 512] width 566 height 39
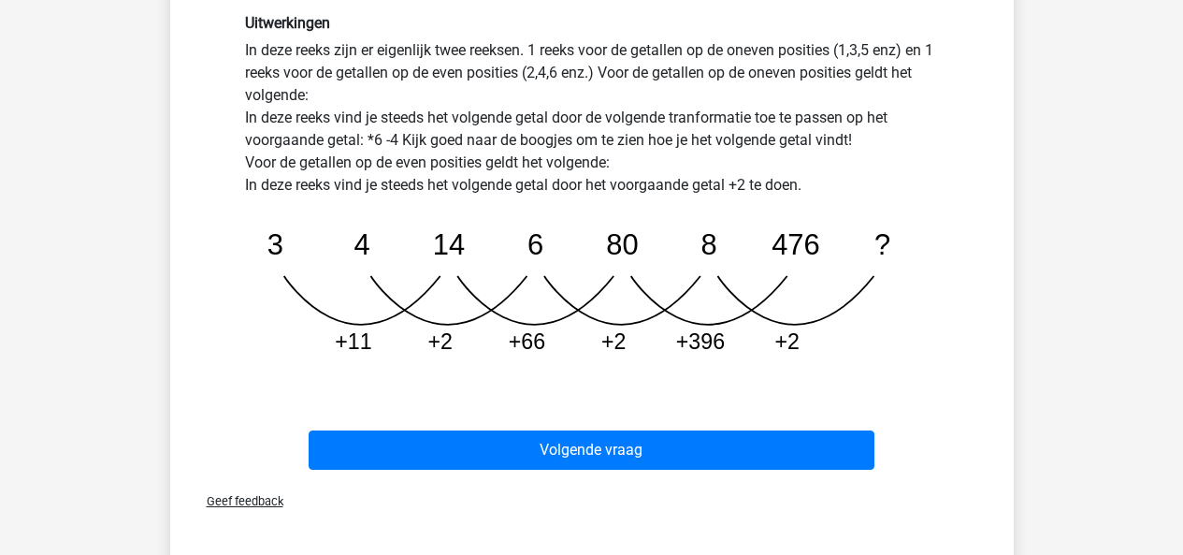
scroll to position [468, 0]
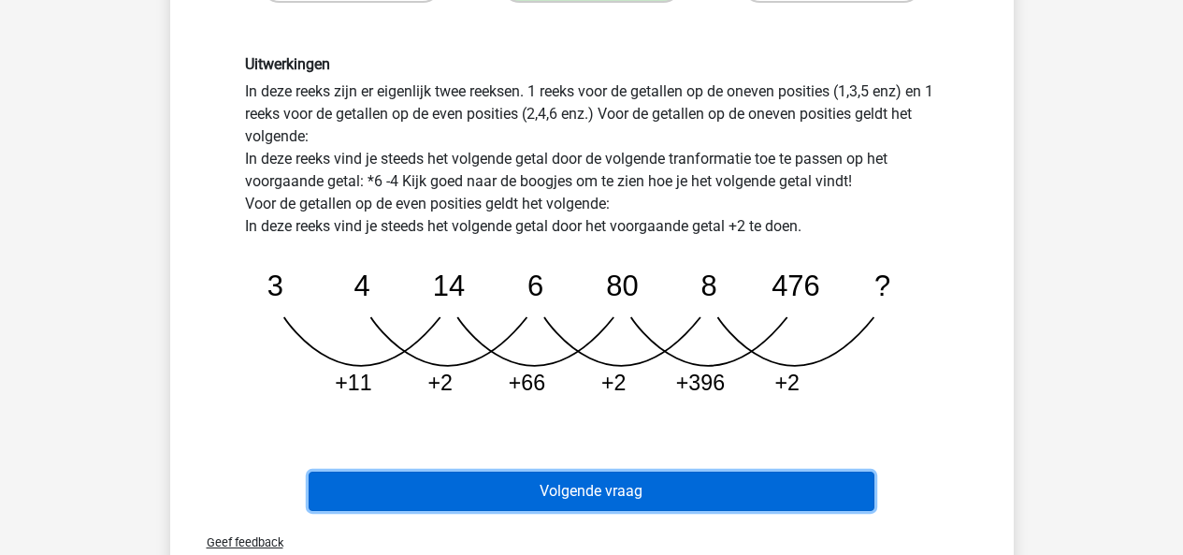
click at [629, 485] on button "Volgende vraag" at bounding box center [592, 490] width 566 height 39
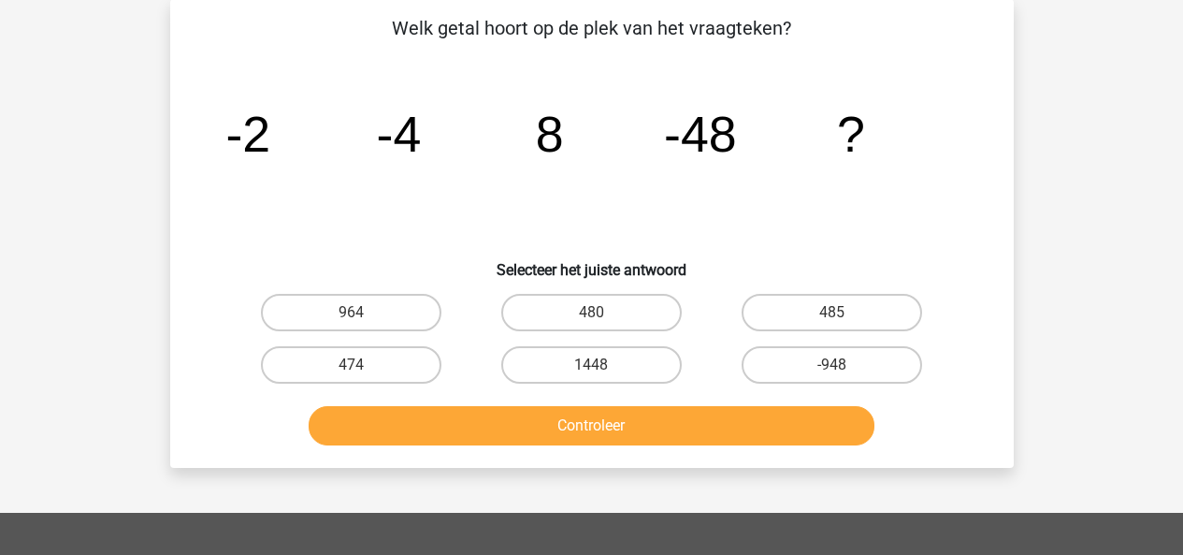
scroll to position [86, 0]
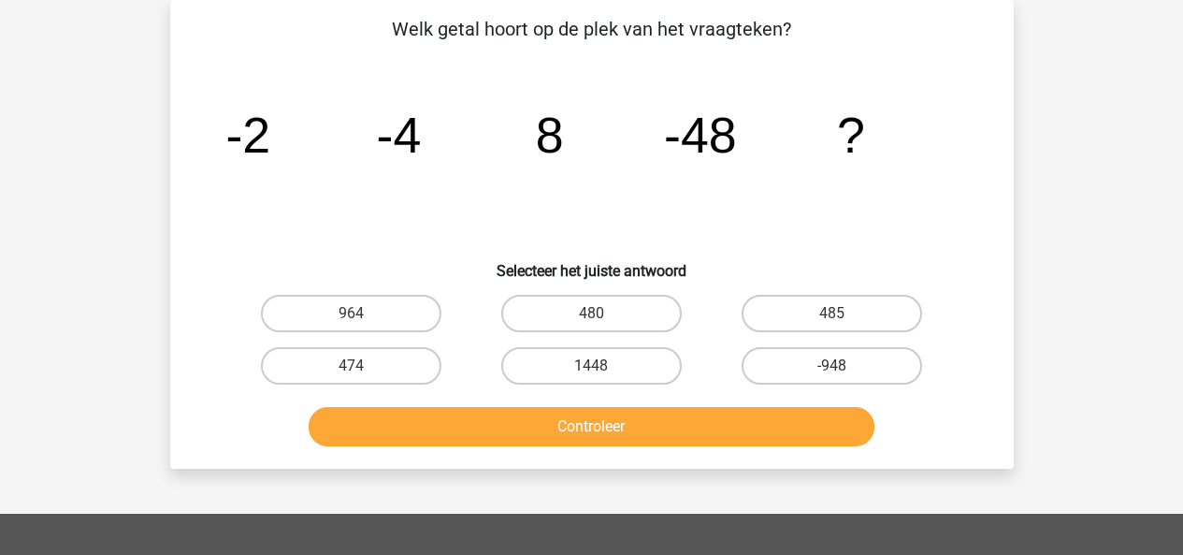
click at [841, 366] on input "-948" at bounding box center [839, 372] width 12 height 12
radio input "true"
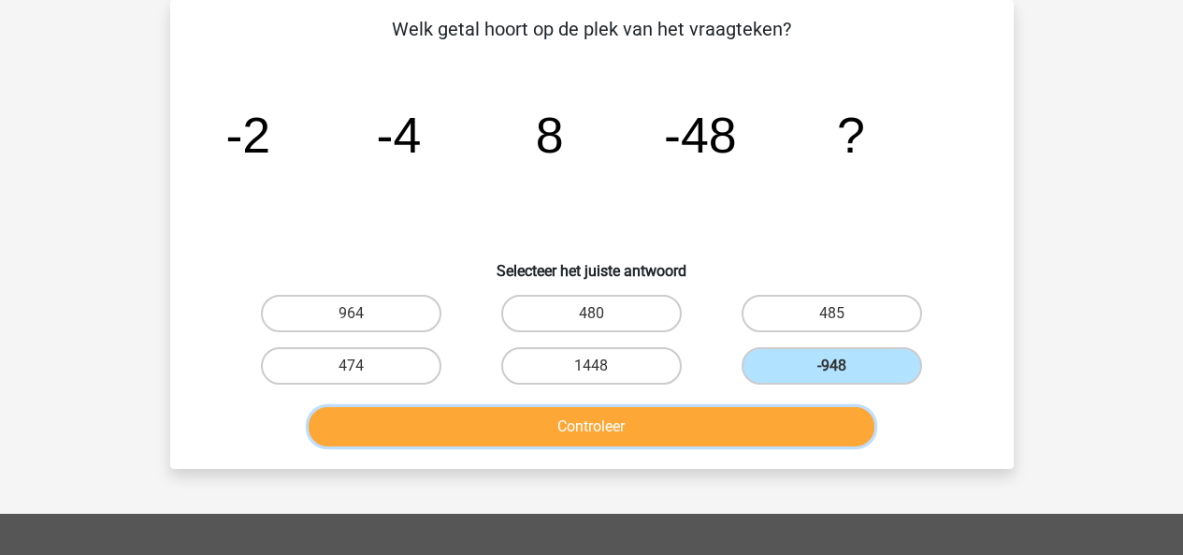
click at [754, 431] on button "Controleer" at bounding box center [592, 426] width 566 height 39
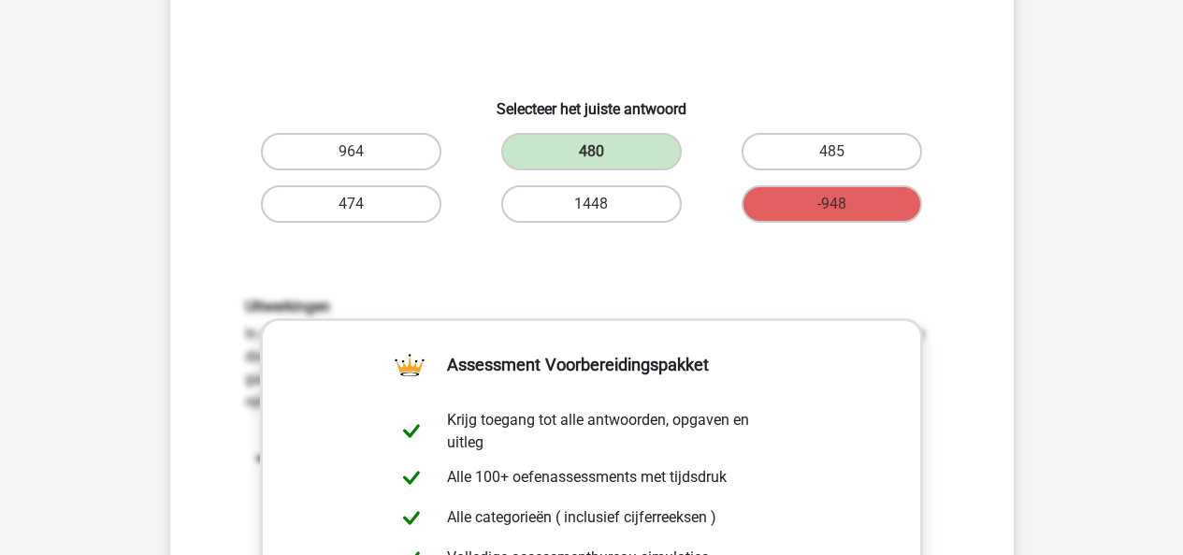
scroll to position [273, 0]
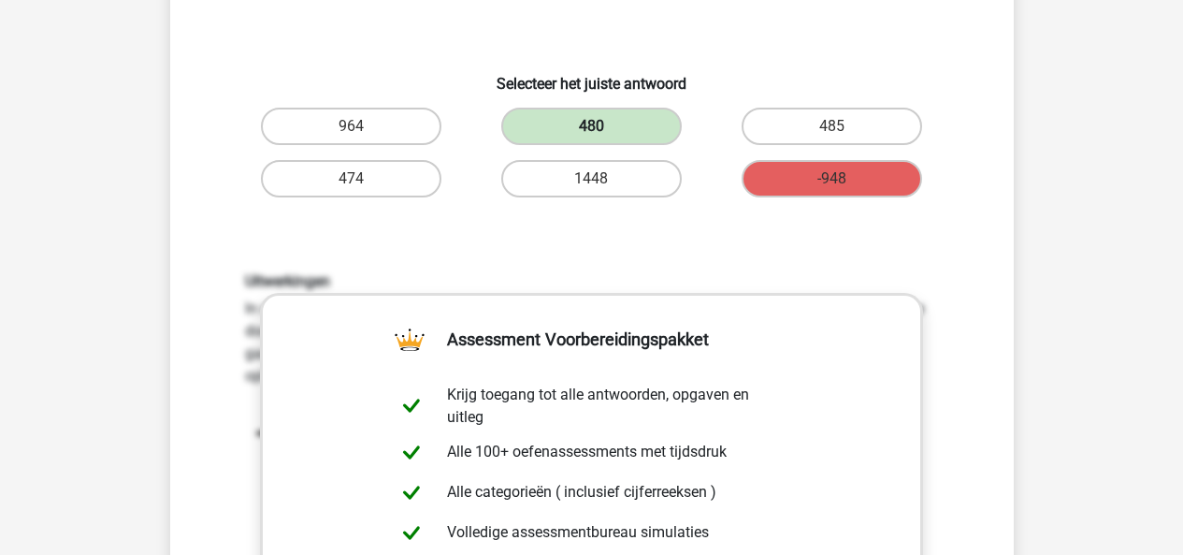
click at [564, 127] on label "480" at bounding box center [591, 126] width 181 height 37
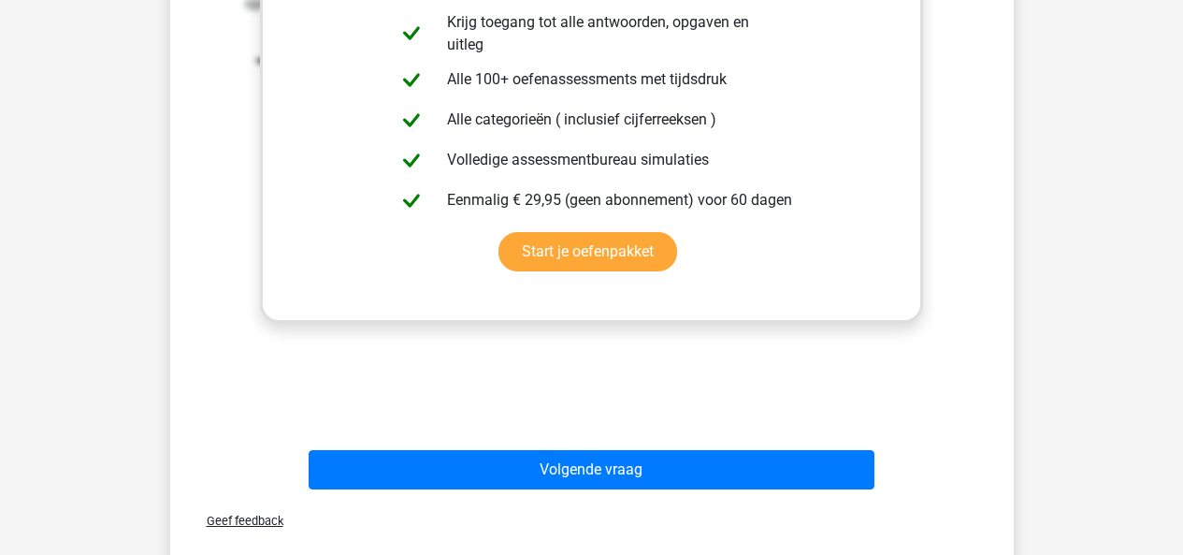
scroll to position [741, 0]
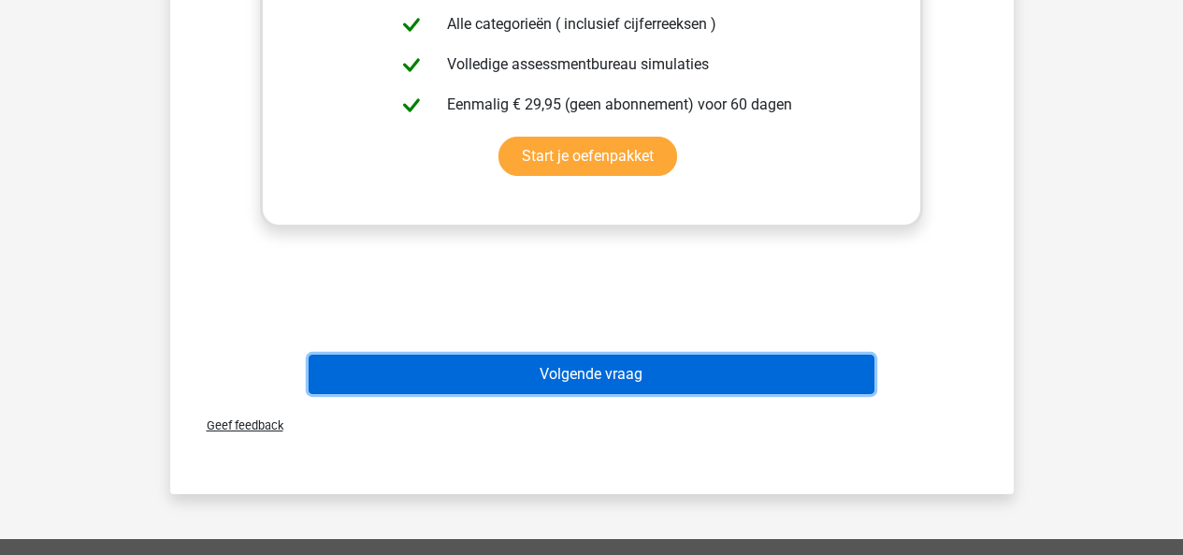
click at [709, 385] on button "Volgende vraag" at bounding box center [592, 374] width 566 height 39
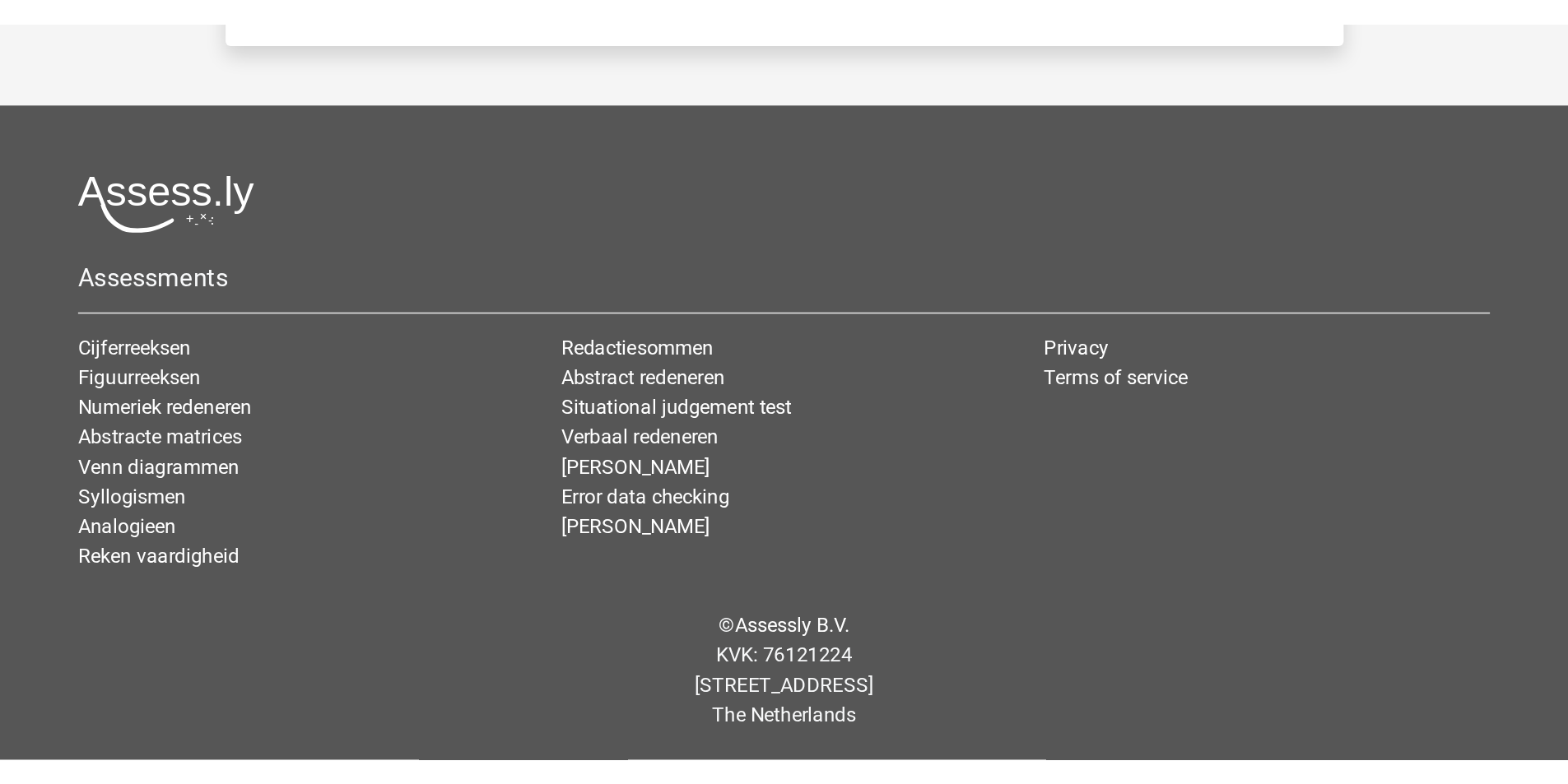
scroll to position [0, 0]
